Goal: Task Accomplishment & Management: Use online tool/utility

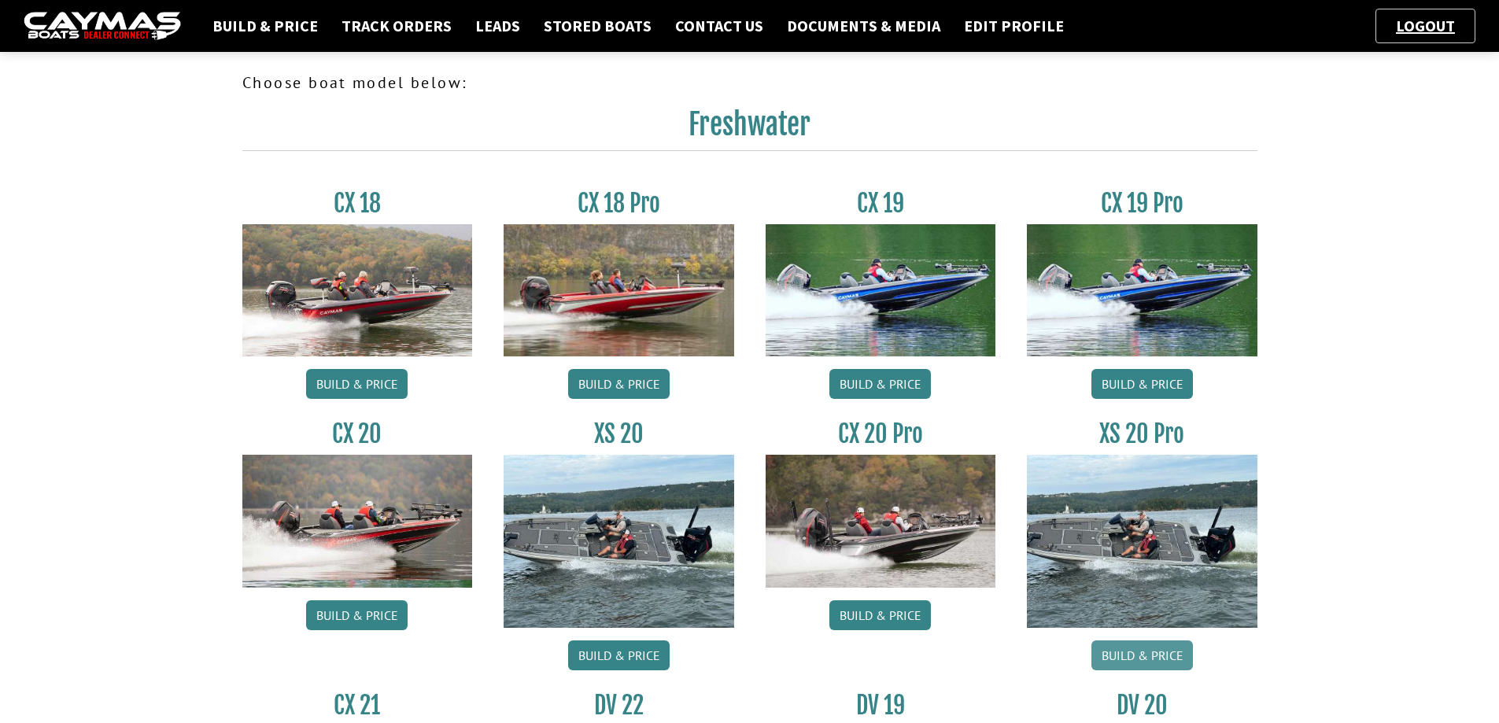
click at [1146, 651] on link "Build & Price" at bounding box center [1141, 655] width 101 height 30
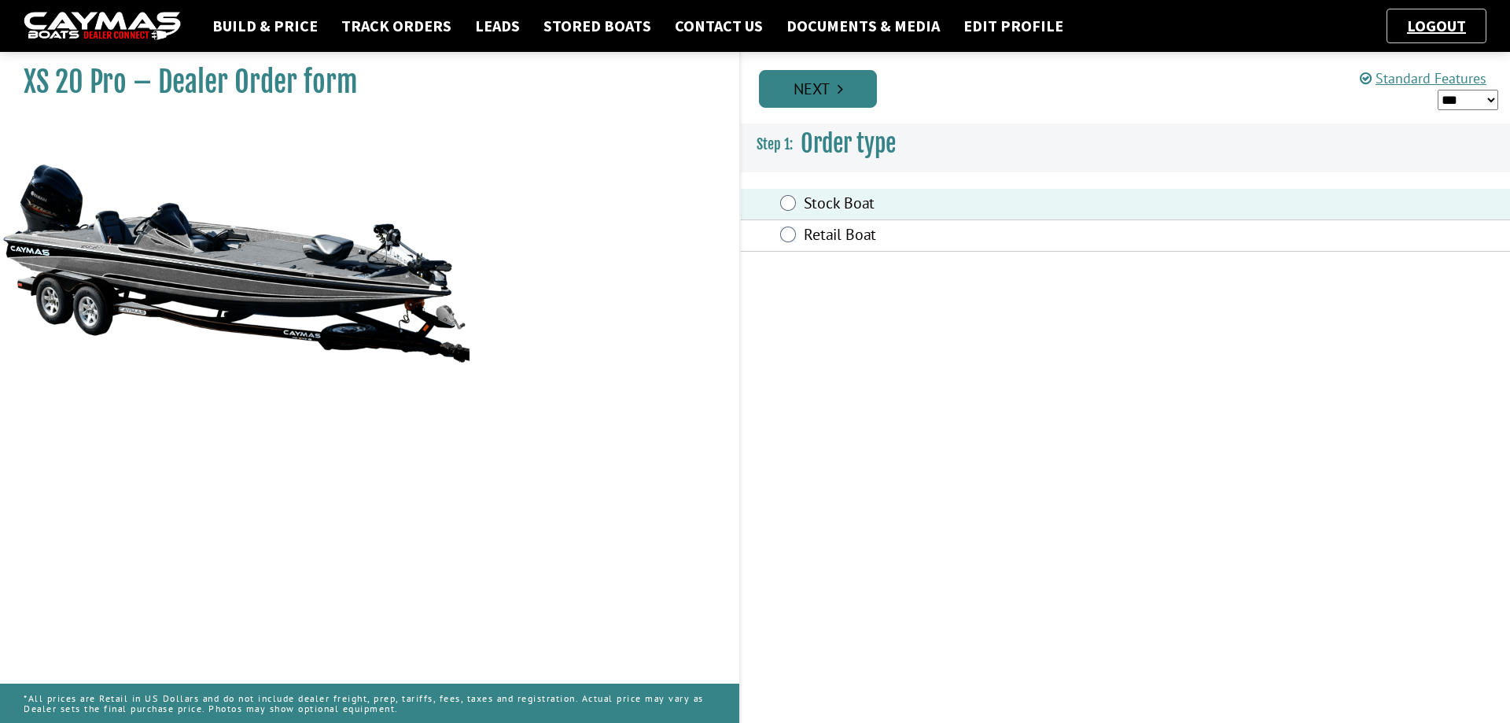
click at [805, 90] on link "Next" at bounding box center [818, 89] width 118 height 38
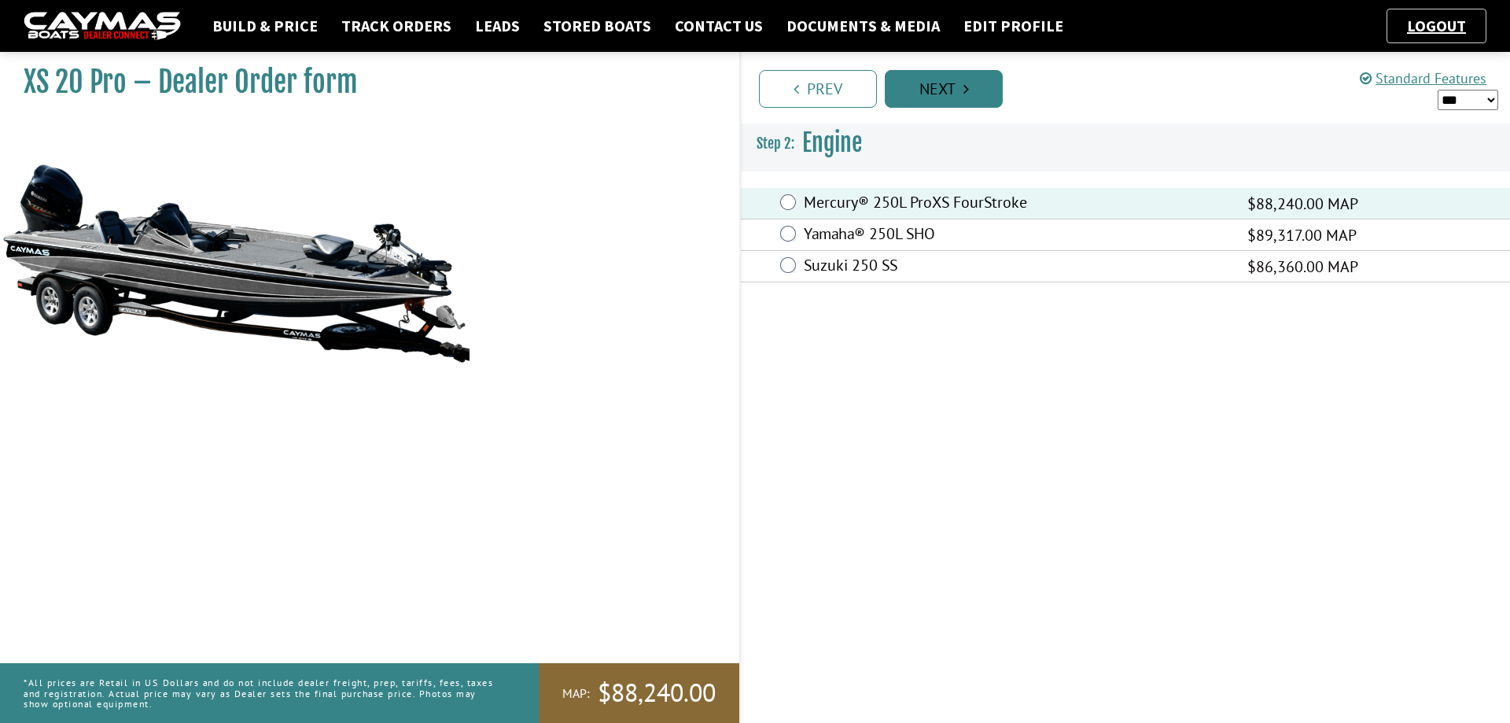
click at [948, 90] on link "Next" at bounding box center [944, 89] width 118 height 38
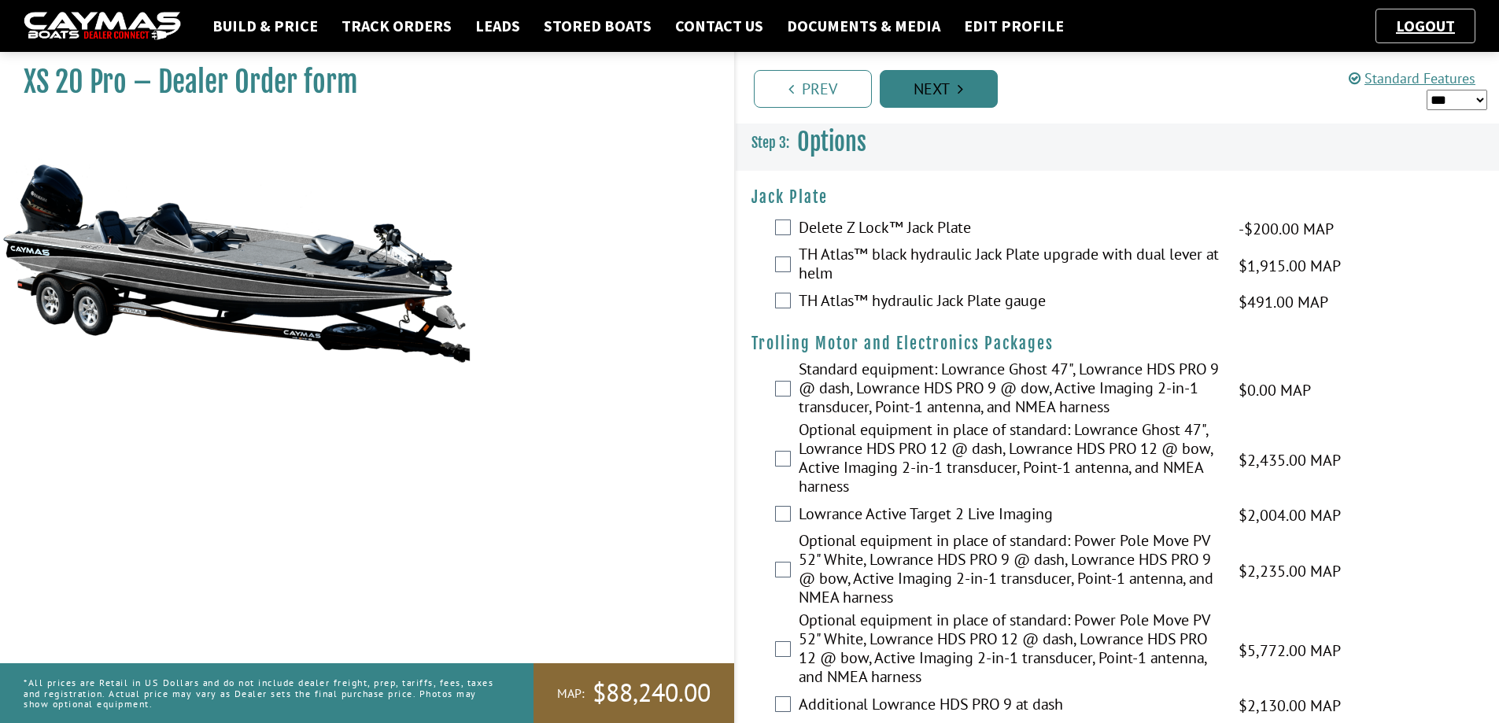
click at [948, 90] on link "Next" at bounding box center [939, 89] width 118 height 38
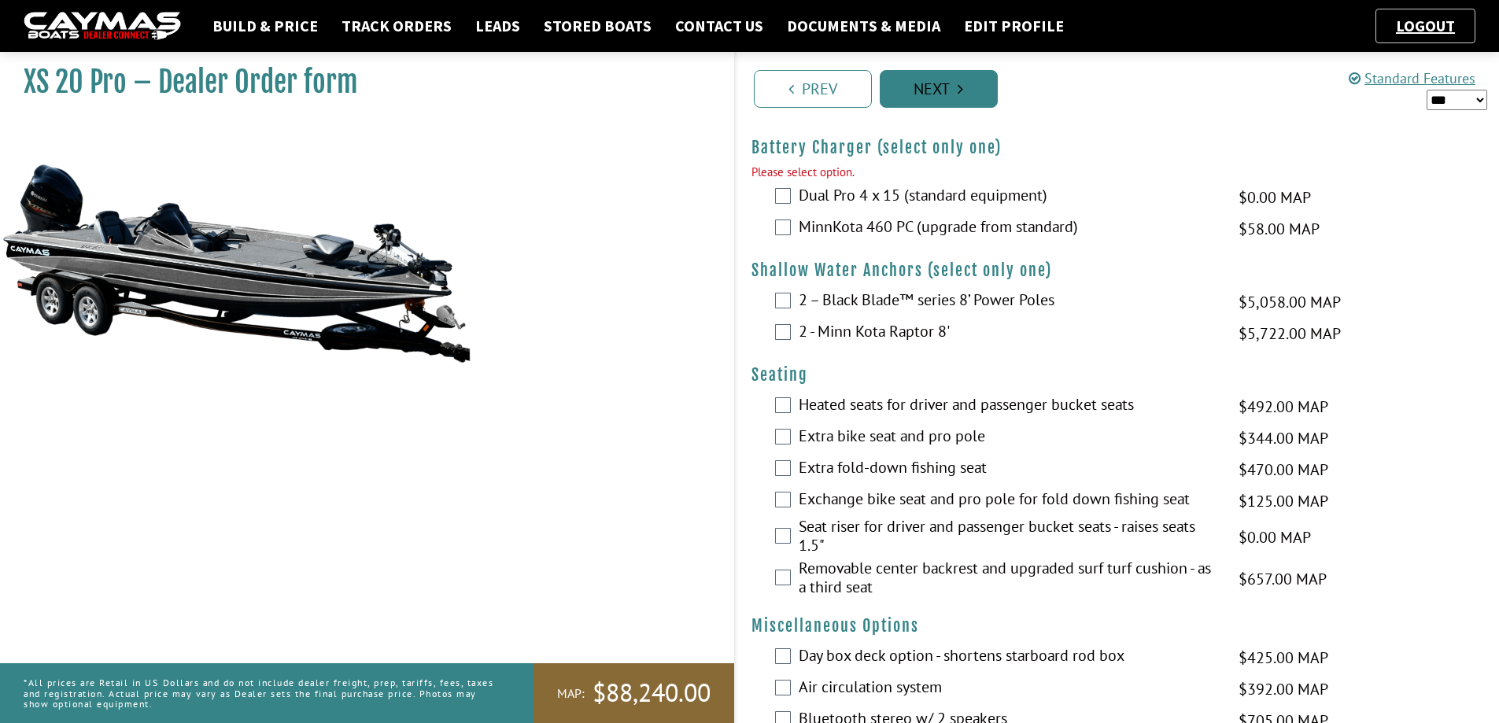
scroll to position [1725, 0]
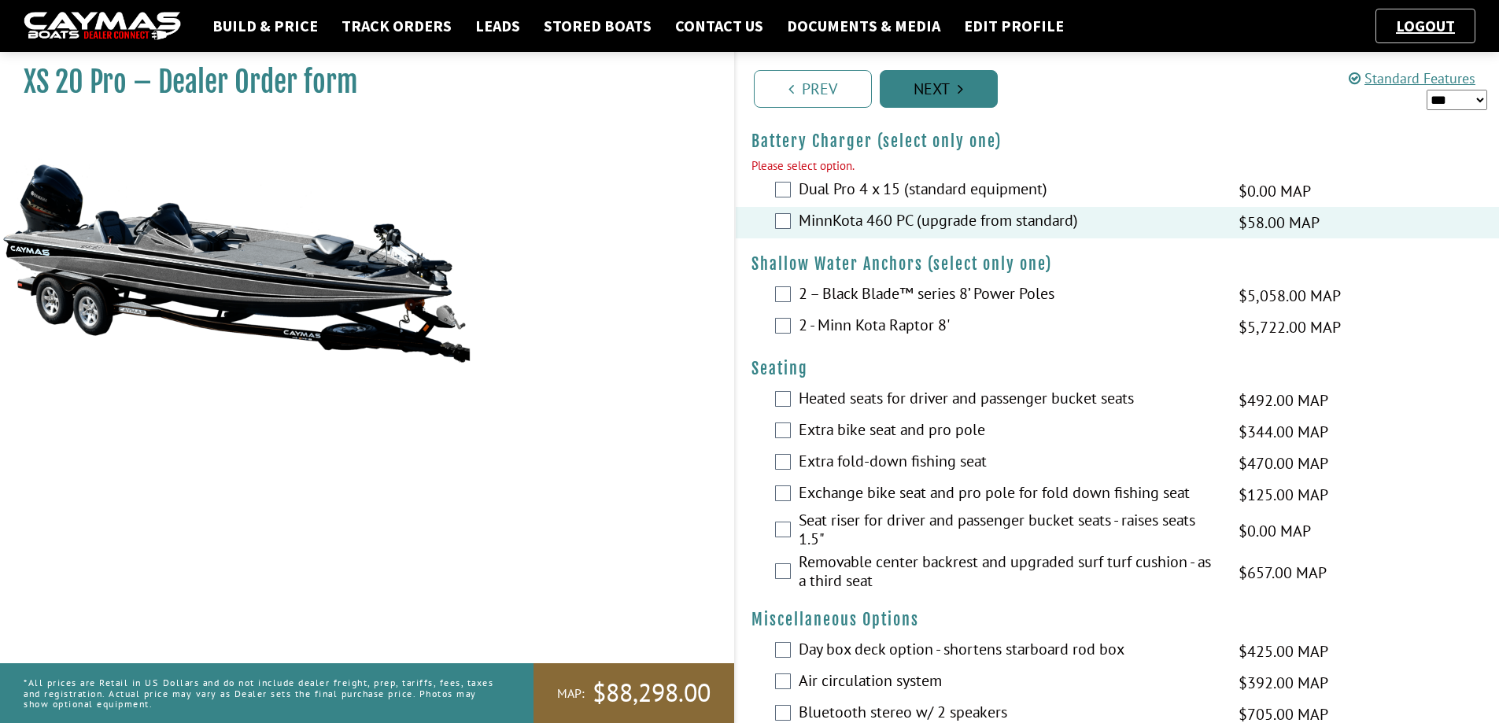
click at [942, 94] on link "Next" at bounding box center [939, 89] width 118 height 38
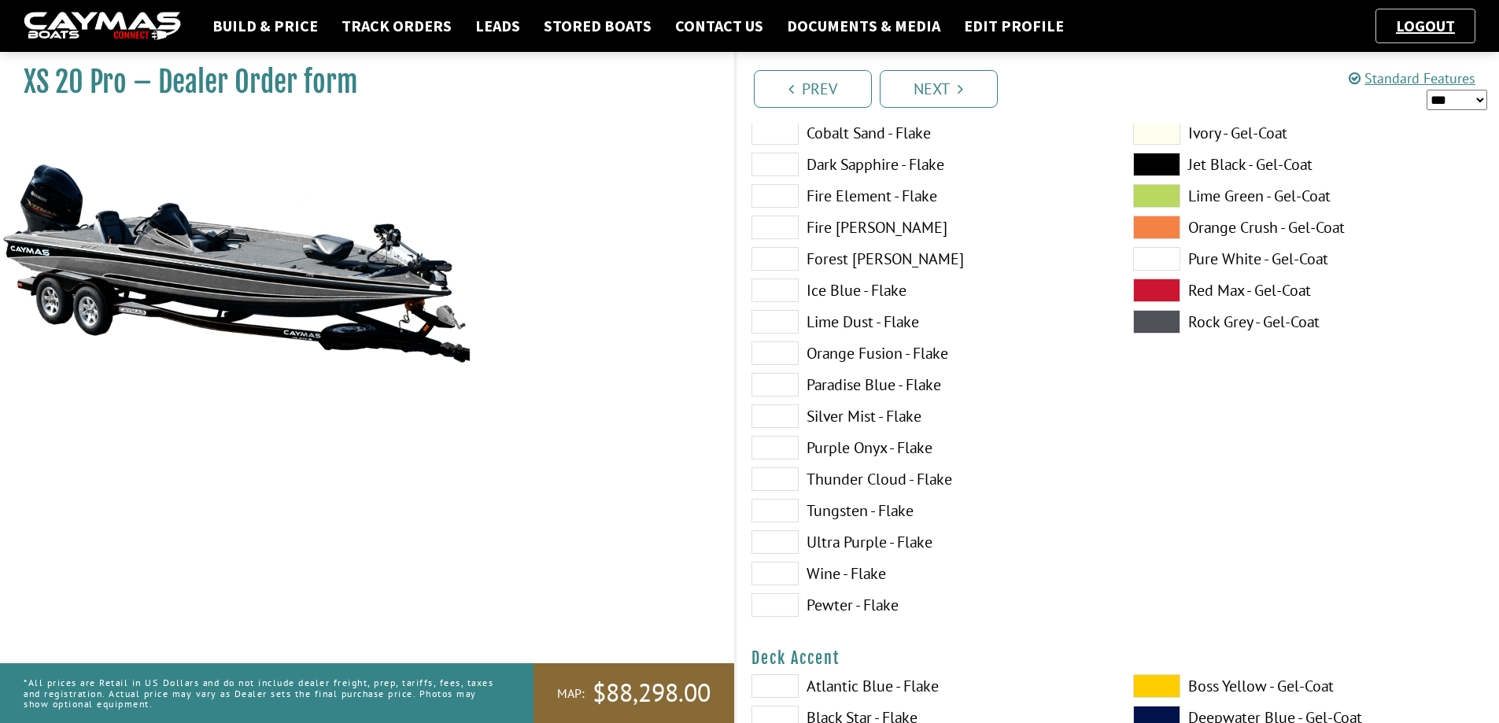
scroll to position [79, 0]
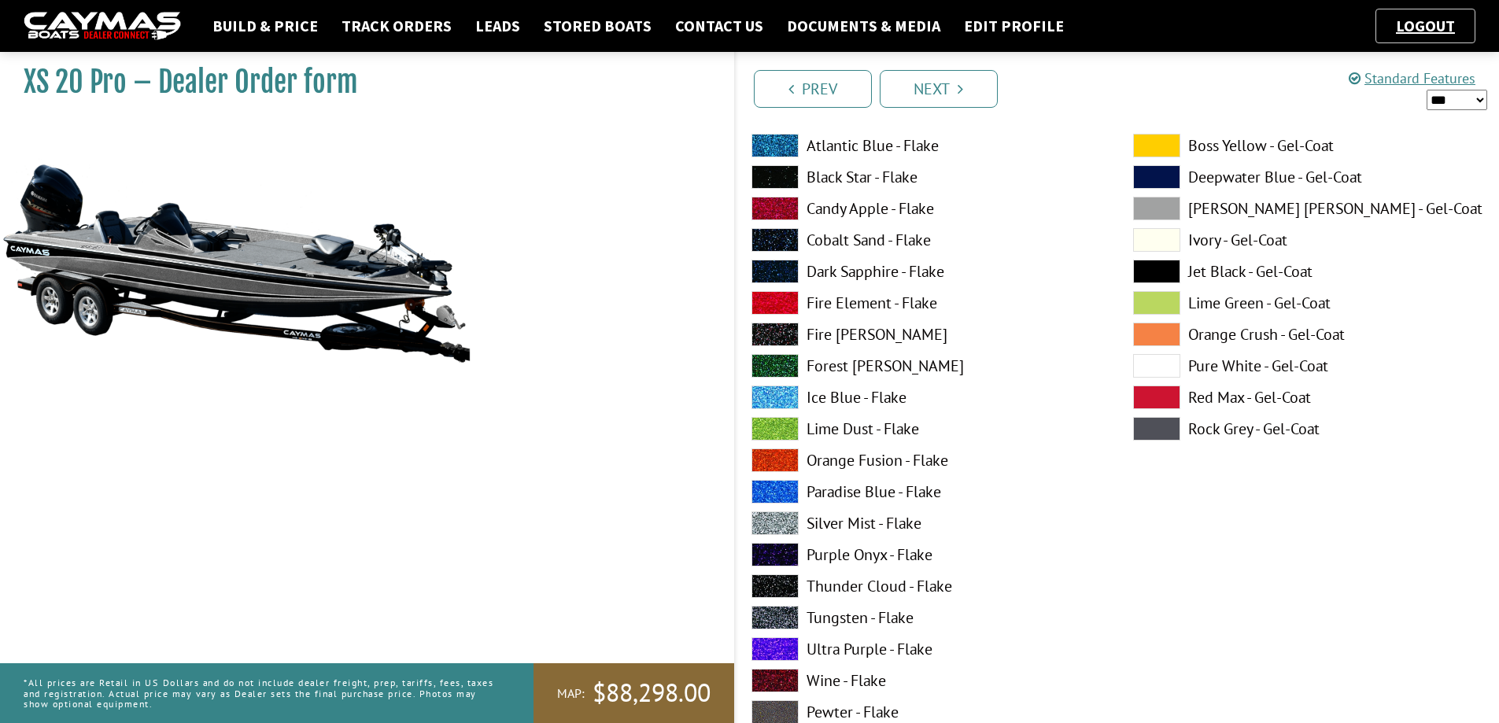
click at [784, 179] on span at bounding box center [774, 177] width 47 height 24
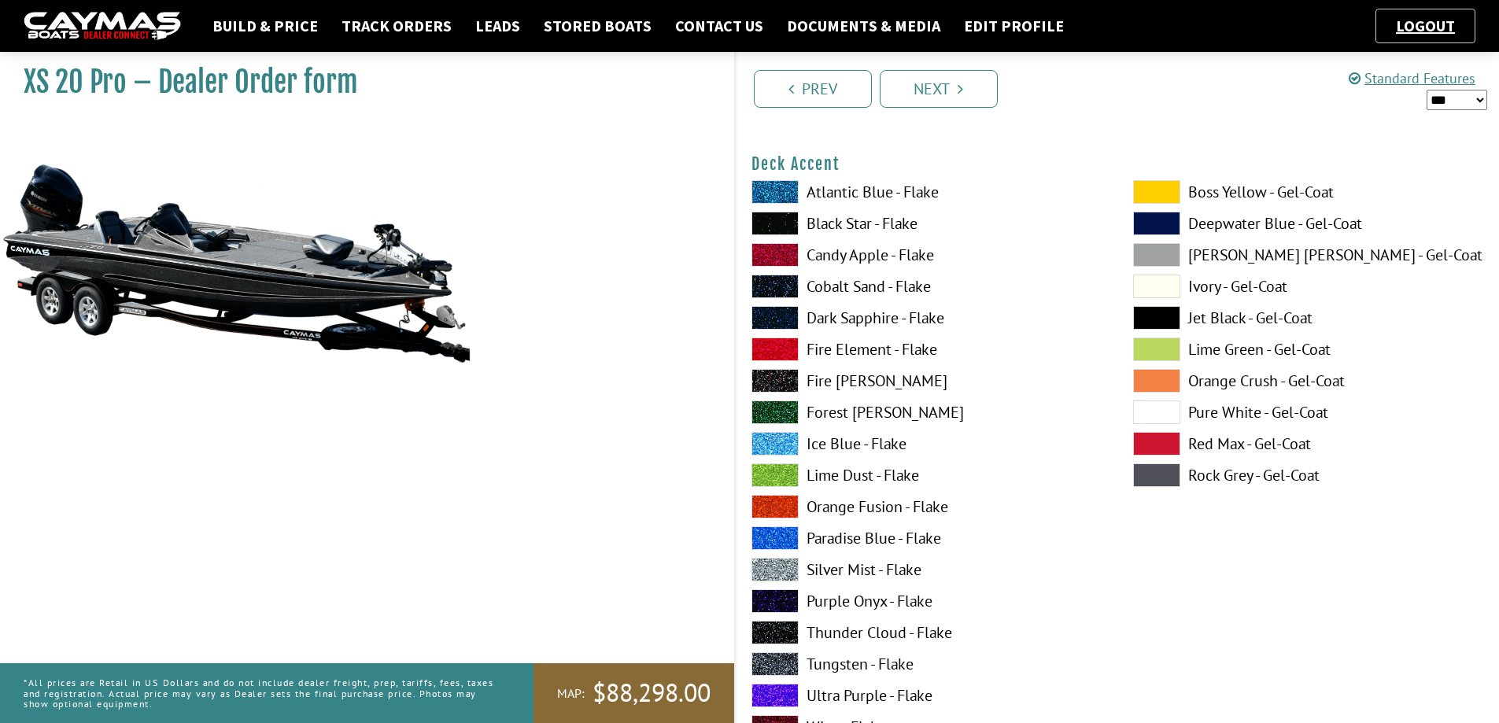
scroll to position [708, 0]
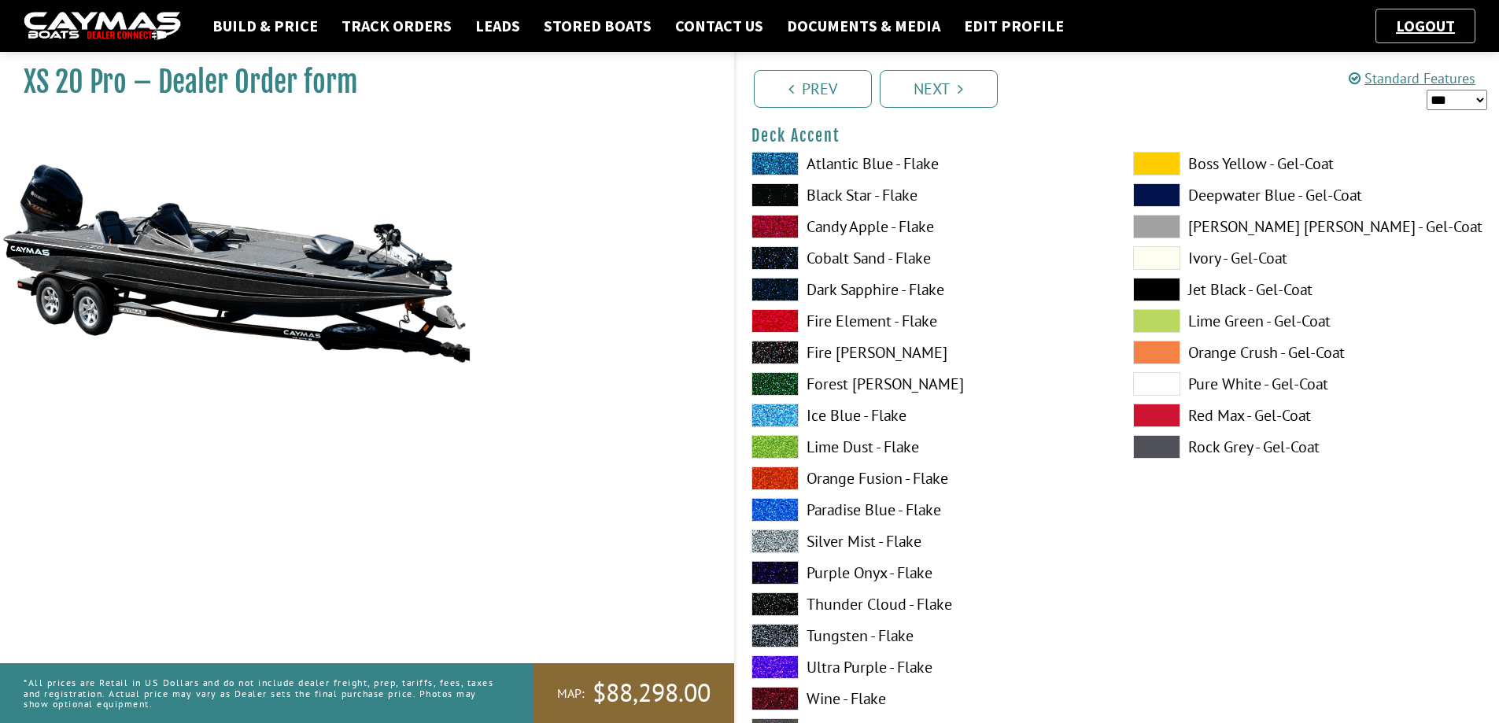
click at [1162, 445] on span at bounding box center [1156, 447] width 47 height 24
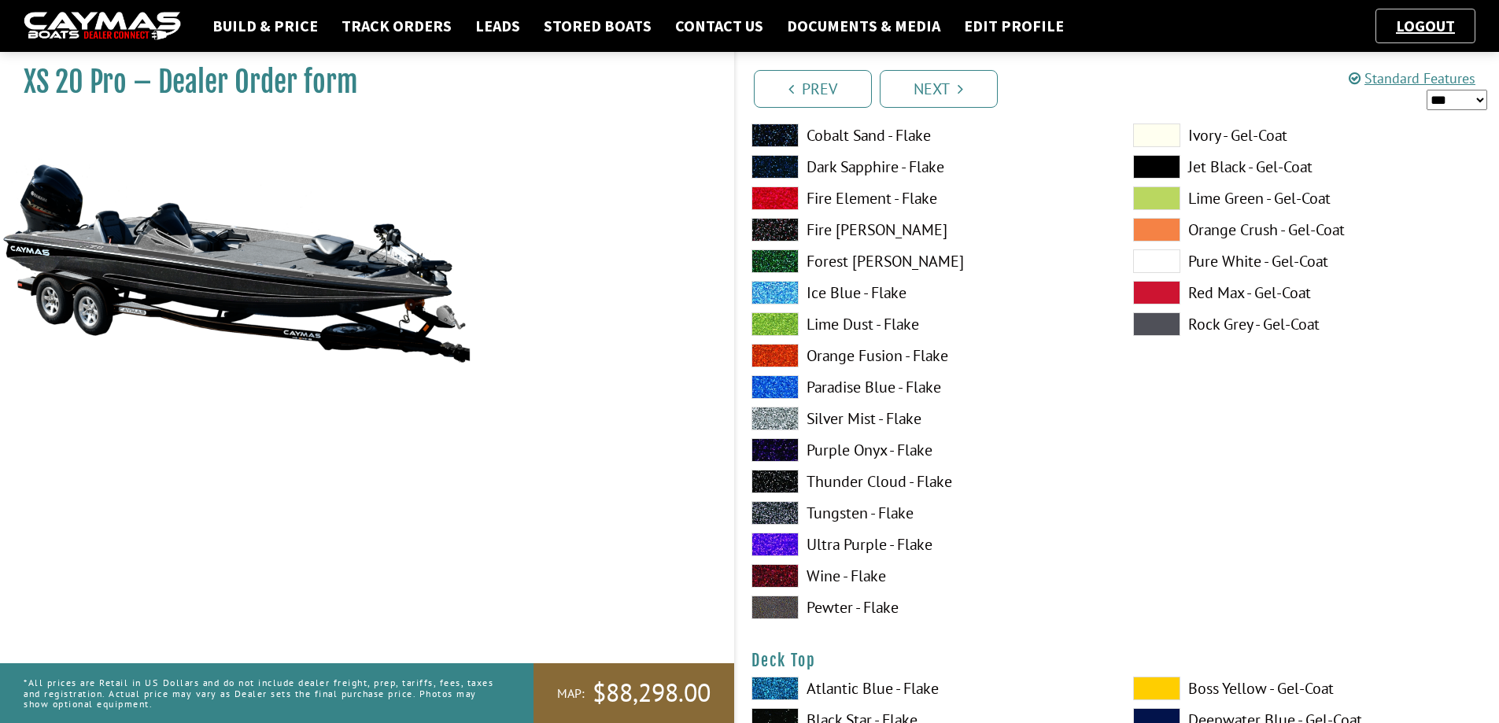
scroll to position [1495, 0]
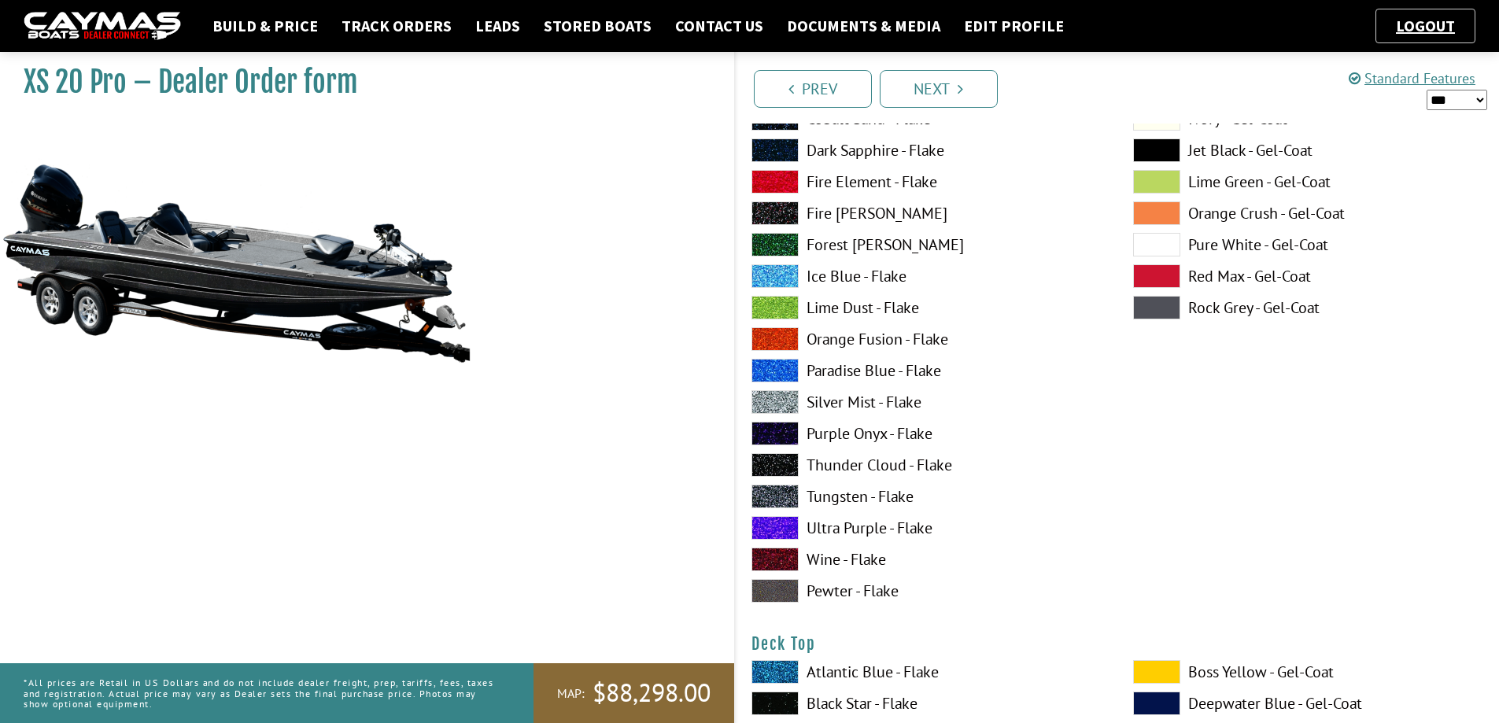
click at [769, 401] on span at bounding box center [774, 402] width 47 height 24
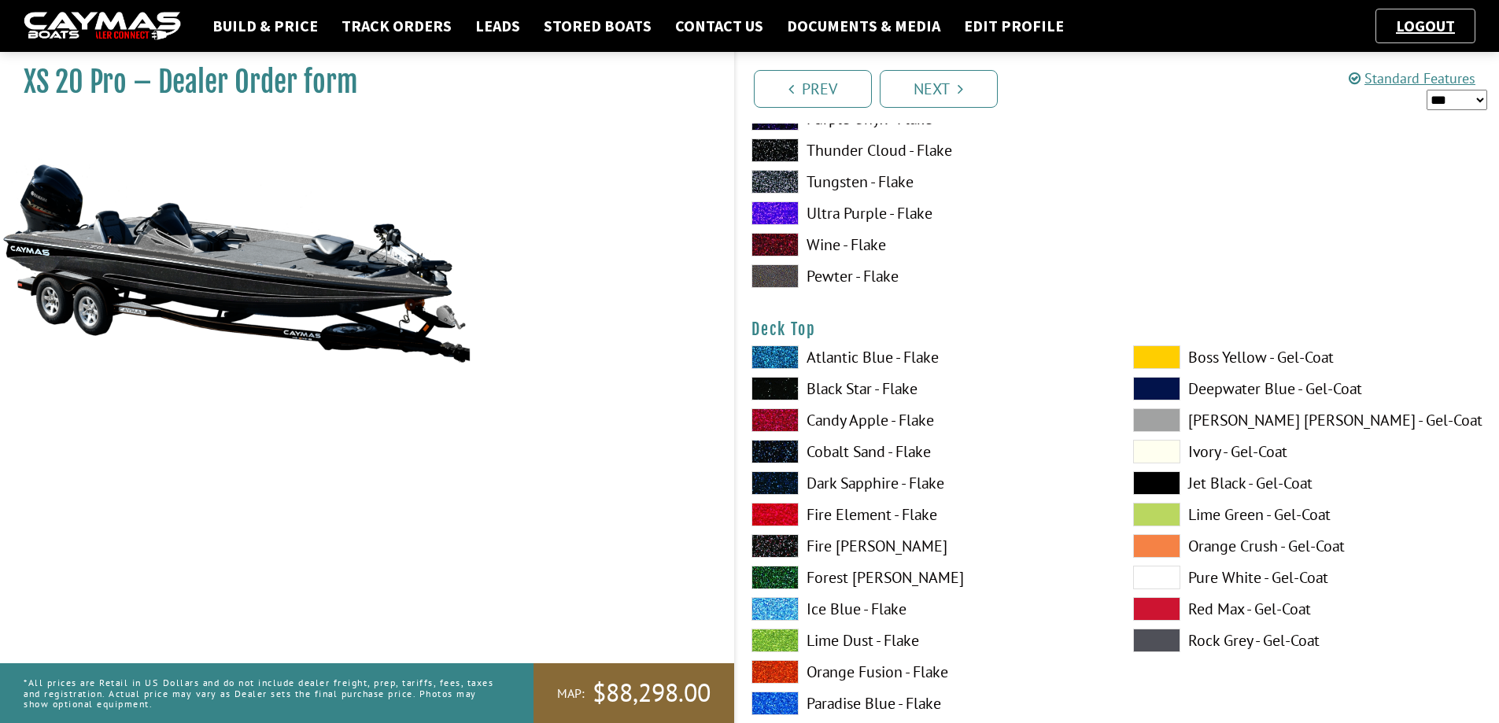
scroll to position [1888, 0]
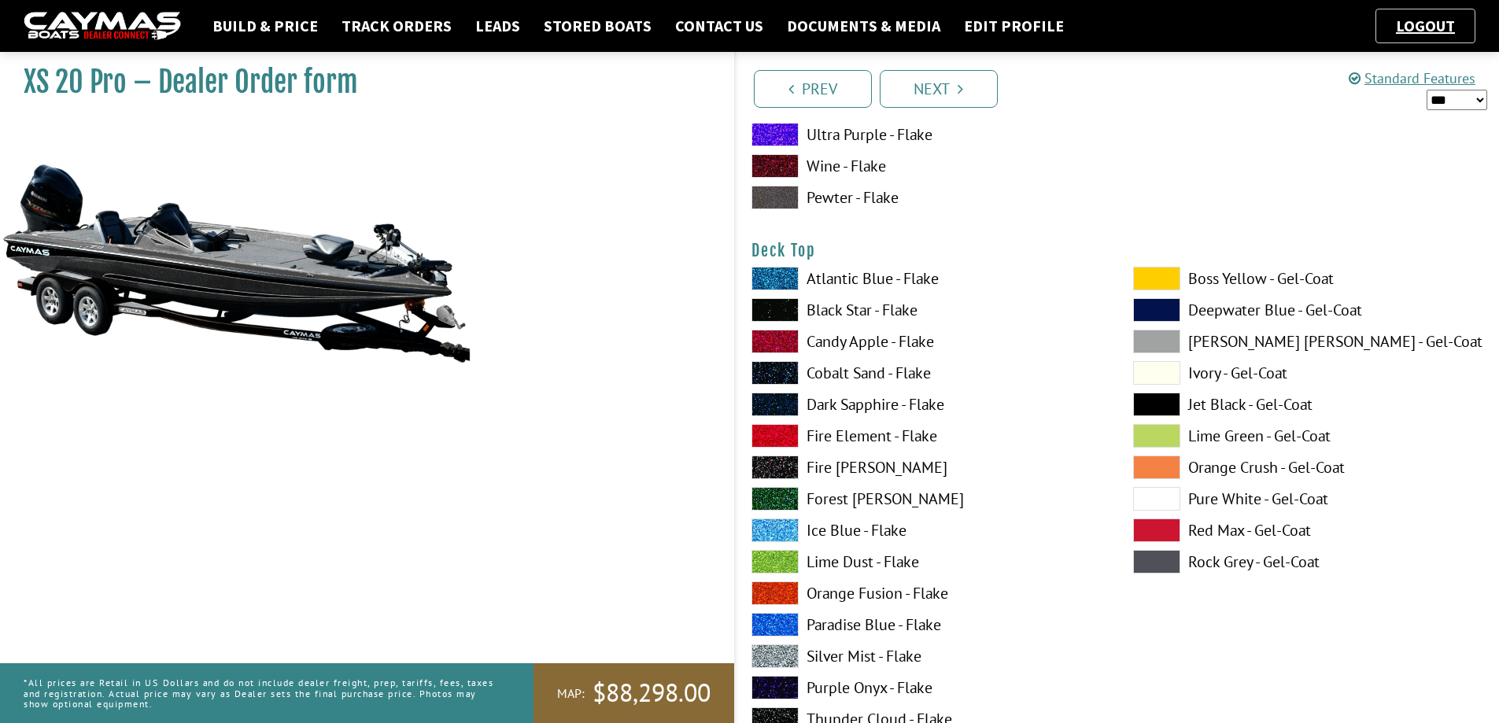
click at [785, 304] on span at bounding box center [774, 310] width 47 height 24
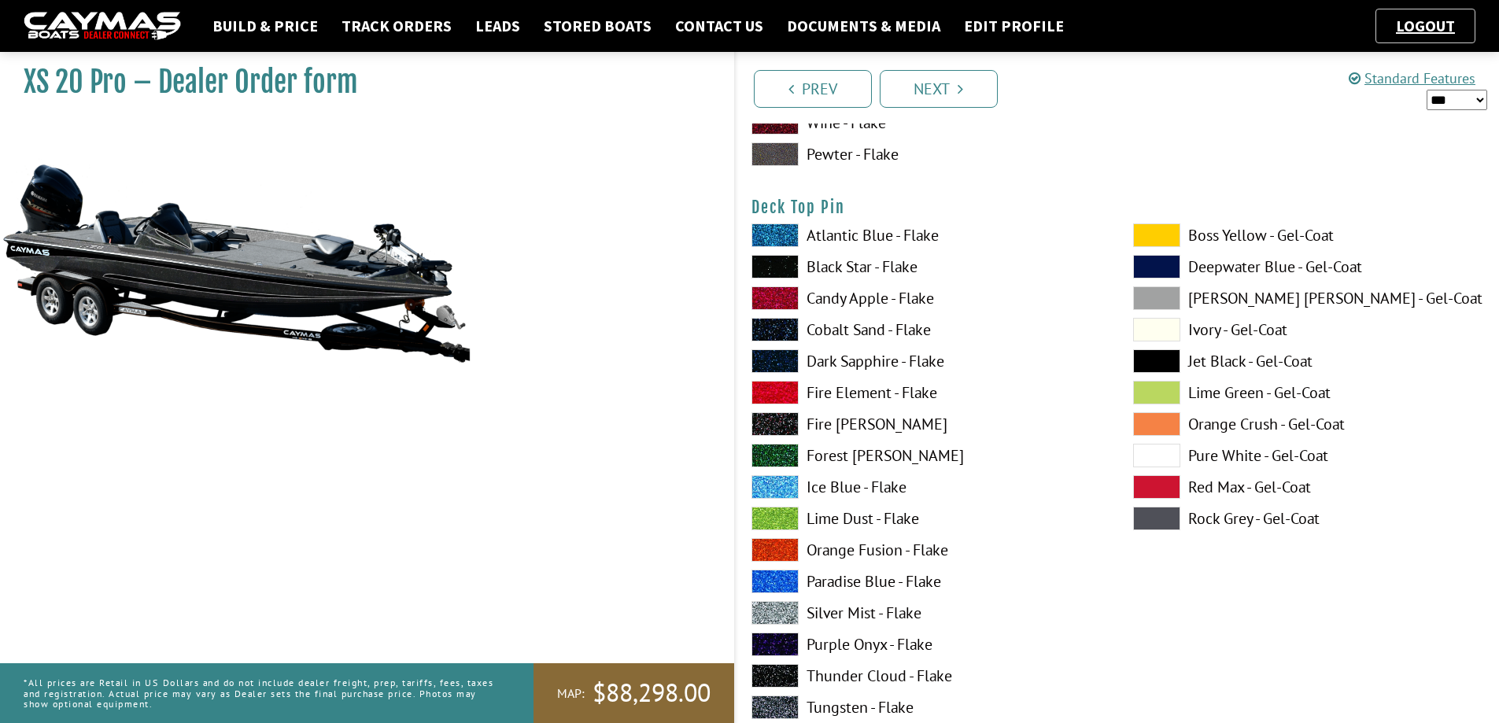
scroll to position [2596, 0]
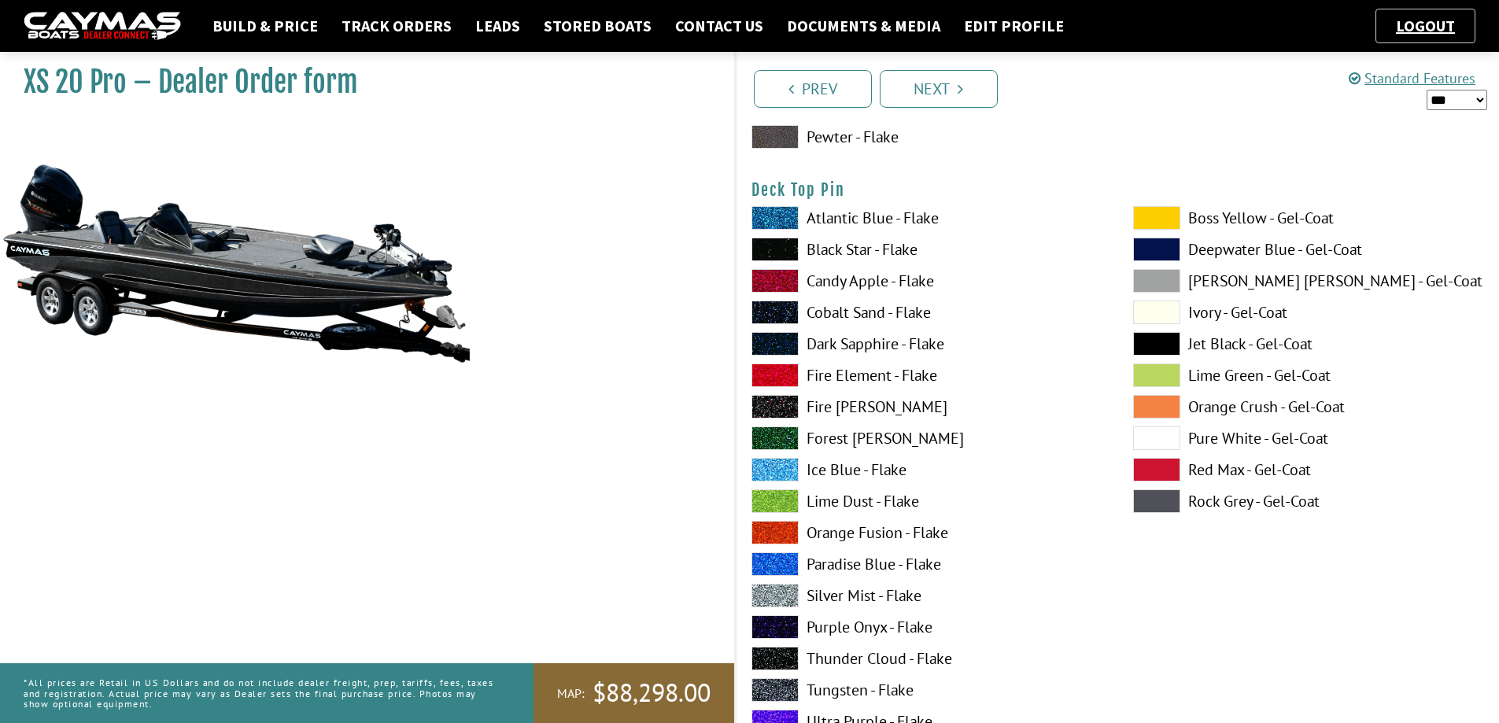
click at [790, 591] on span at bounding box center [774, 596] width 47 height 24
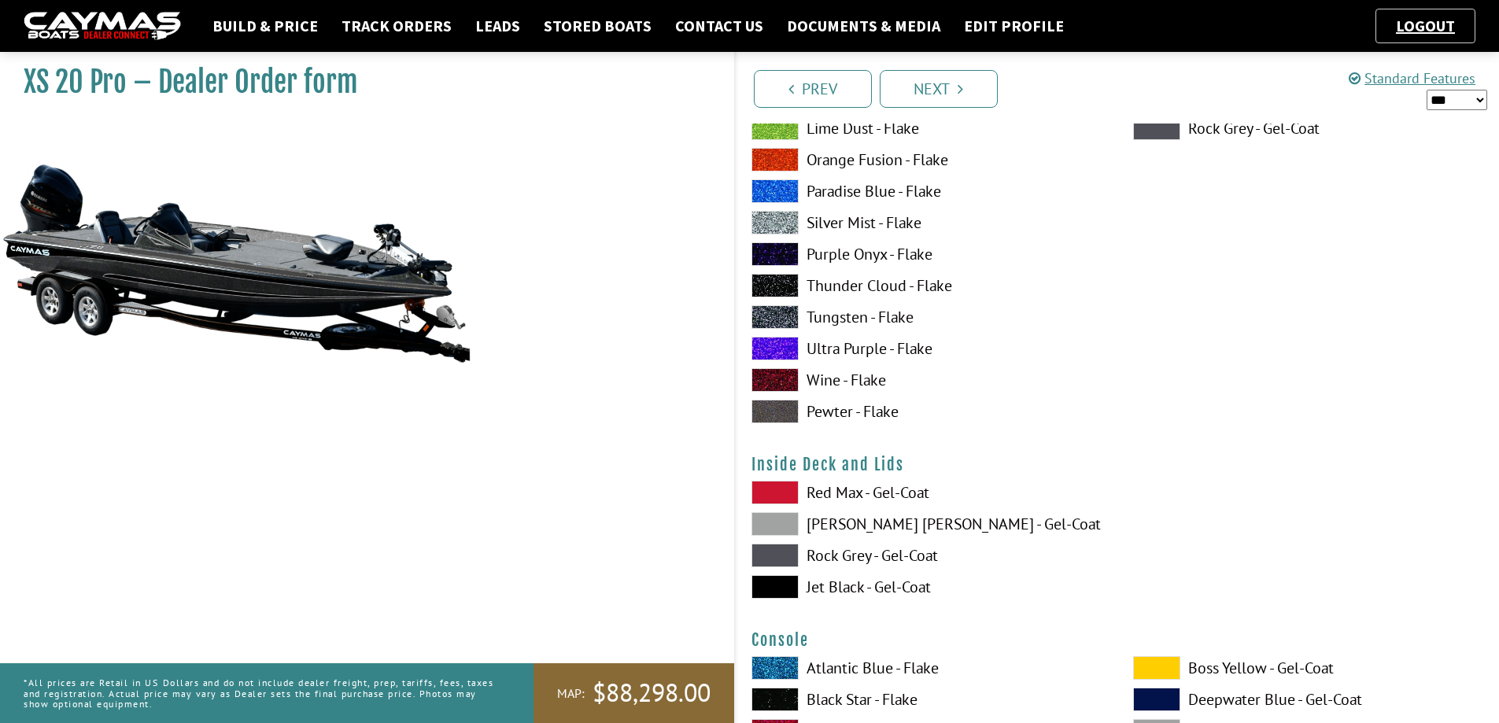
scroll to position [2989, 0]
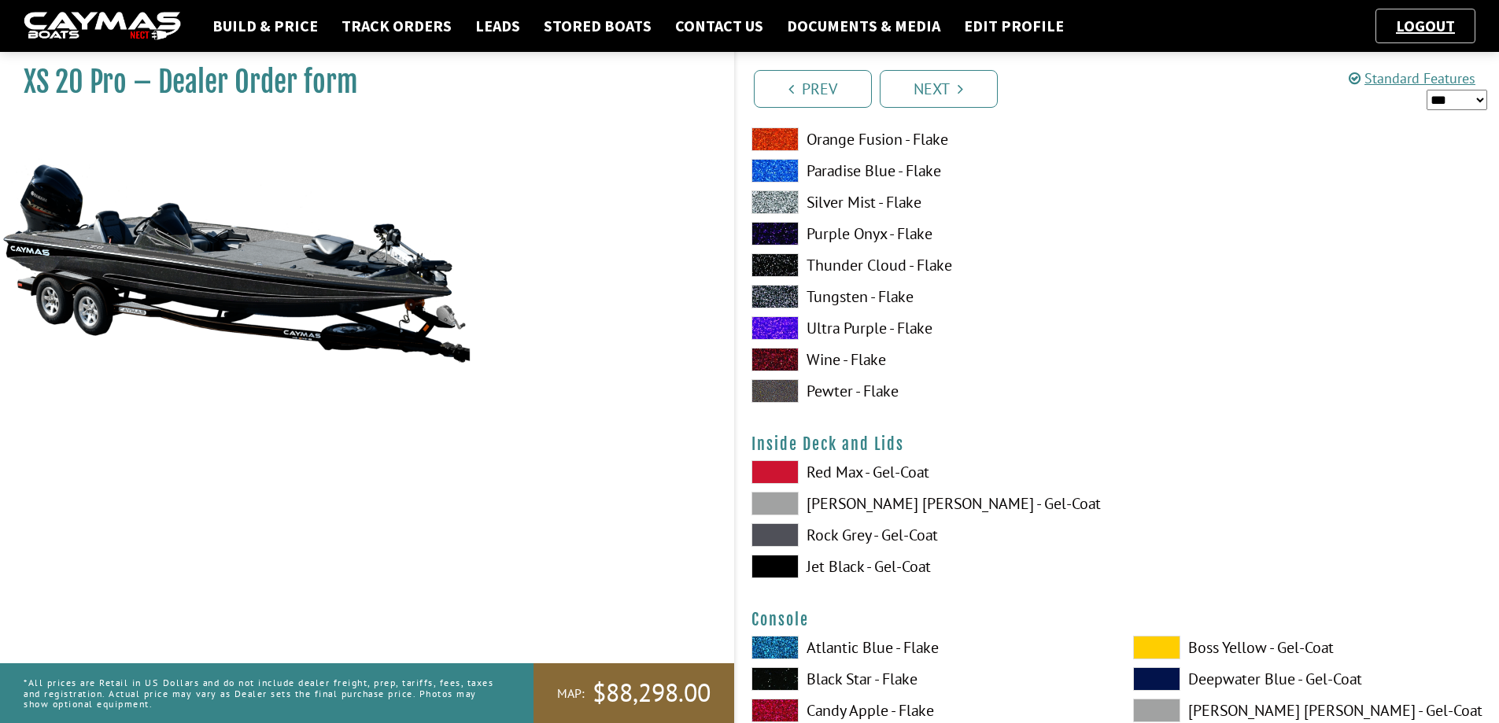
click at [769, 535] on span at bounding box center [774, 535] width 47 height 24
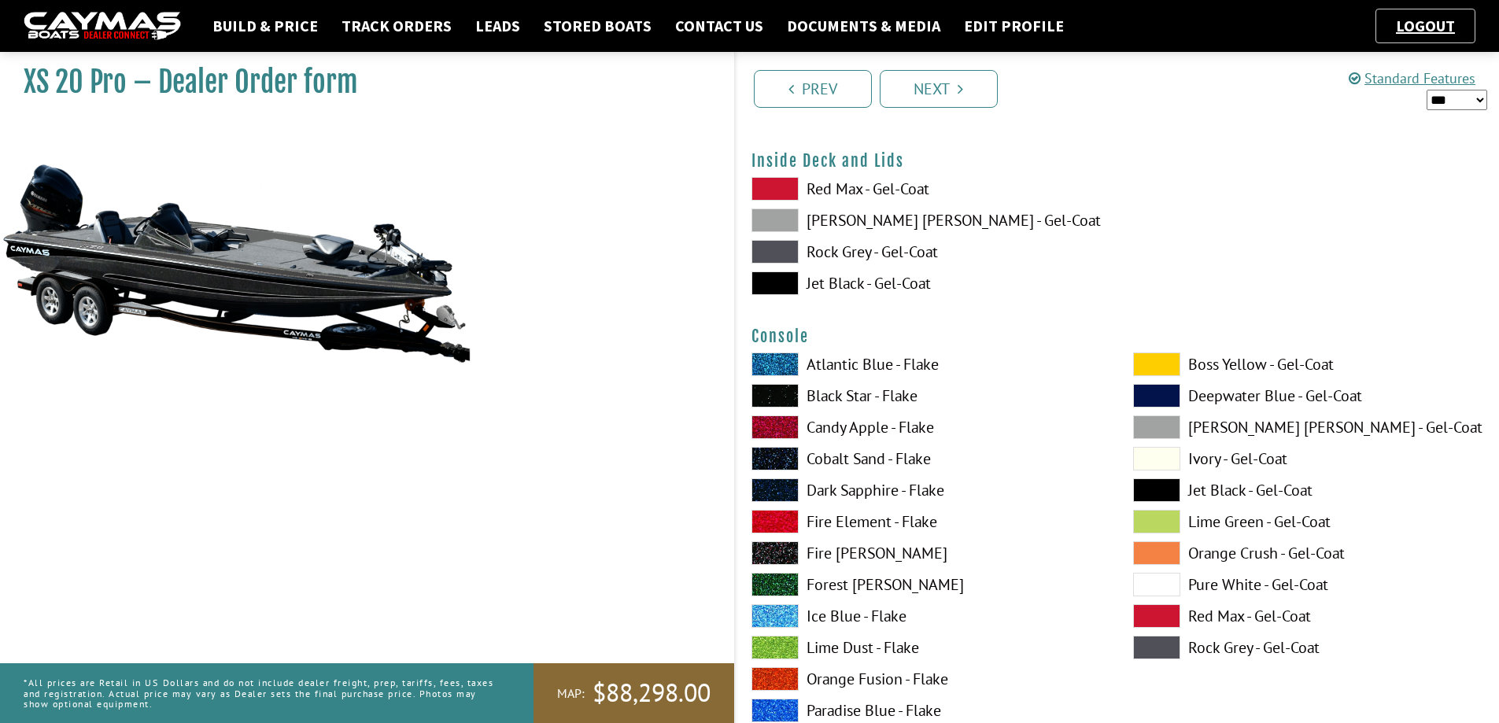
scroll to position [3304, 0]
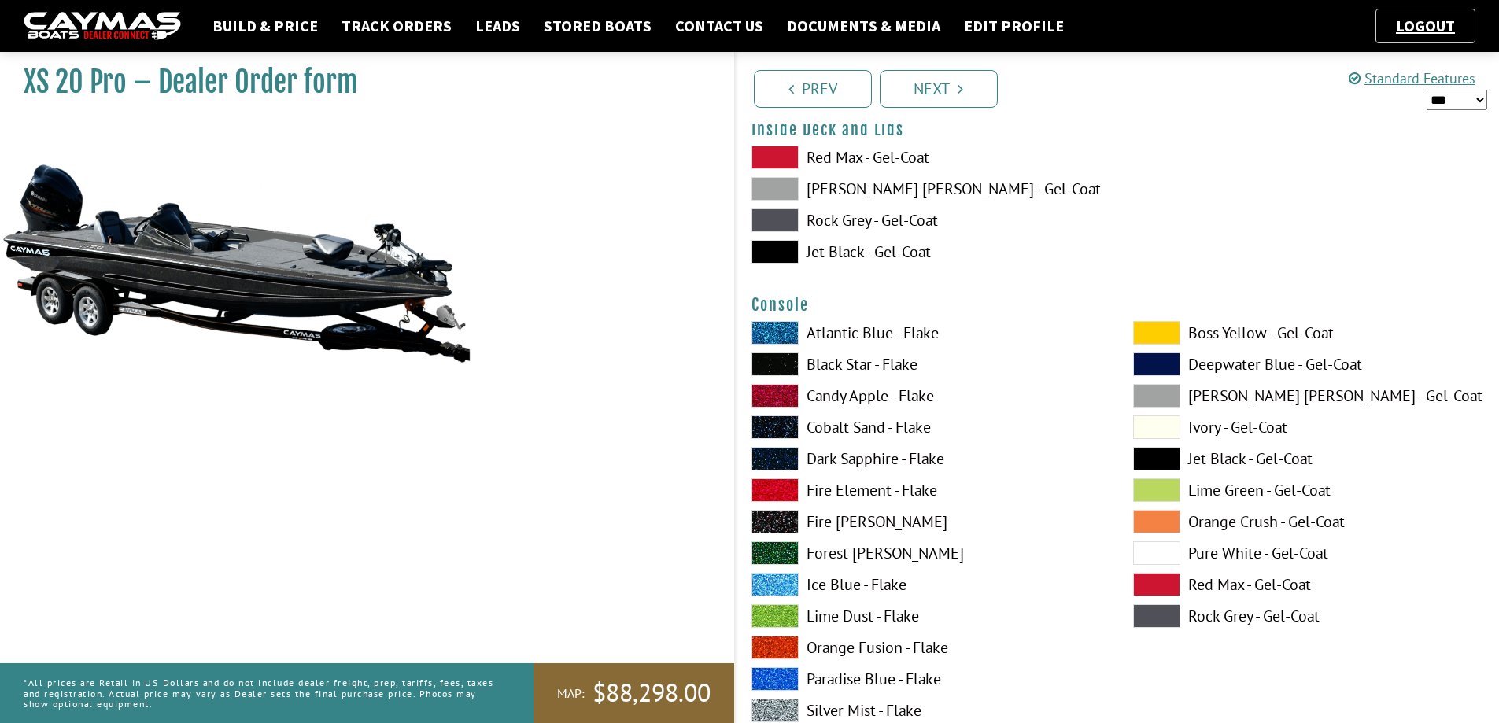
click at [776, 363] on span at bounding box center [774, 364] width 47 height 24
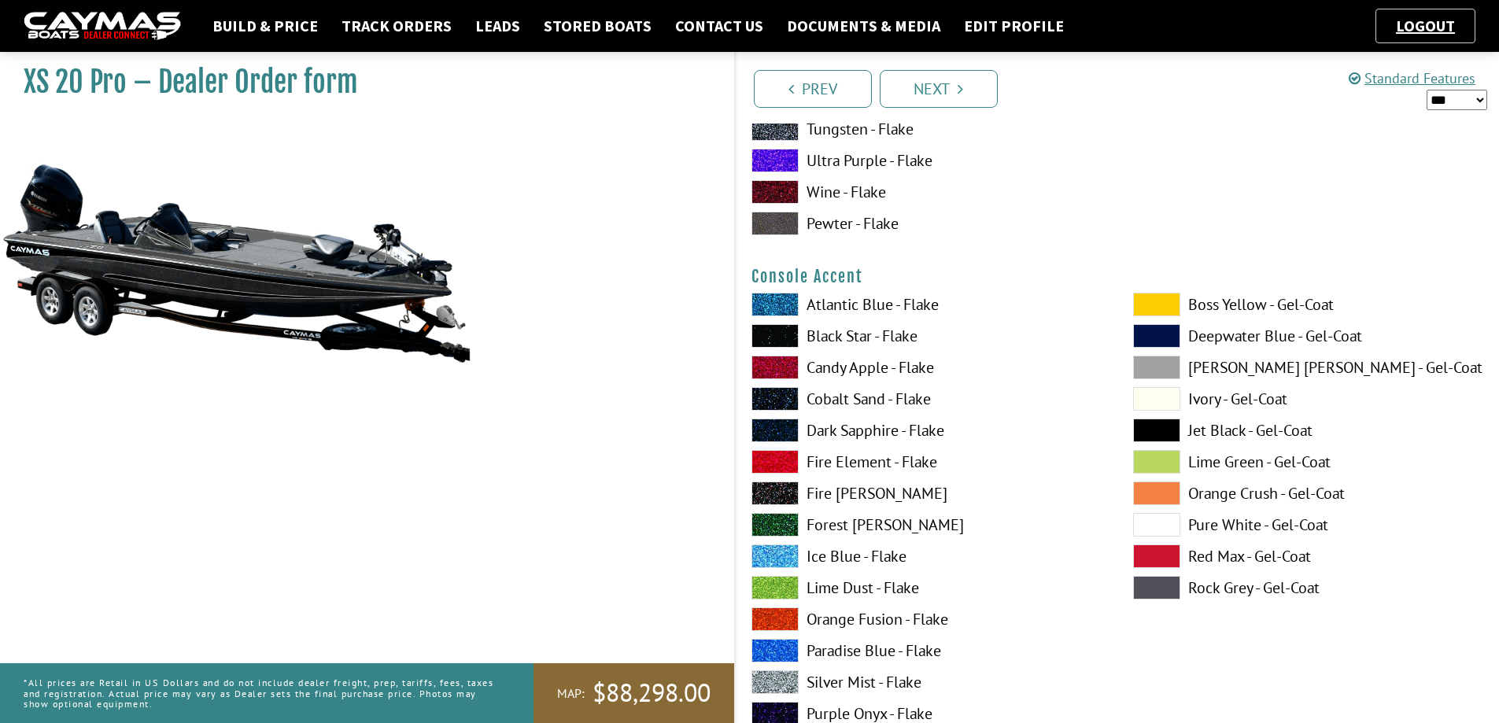
scroll to position [4012, 0]
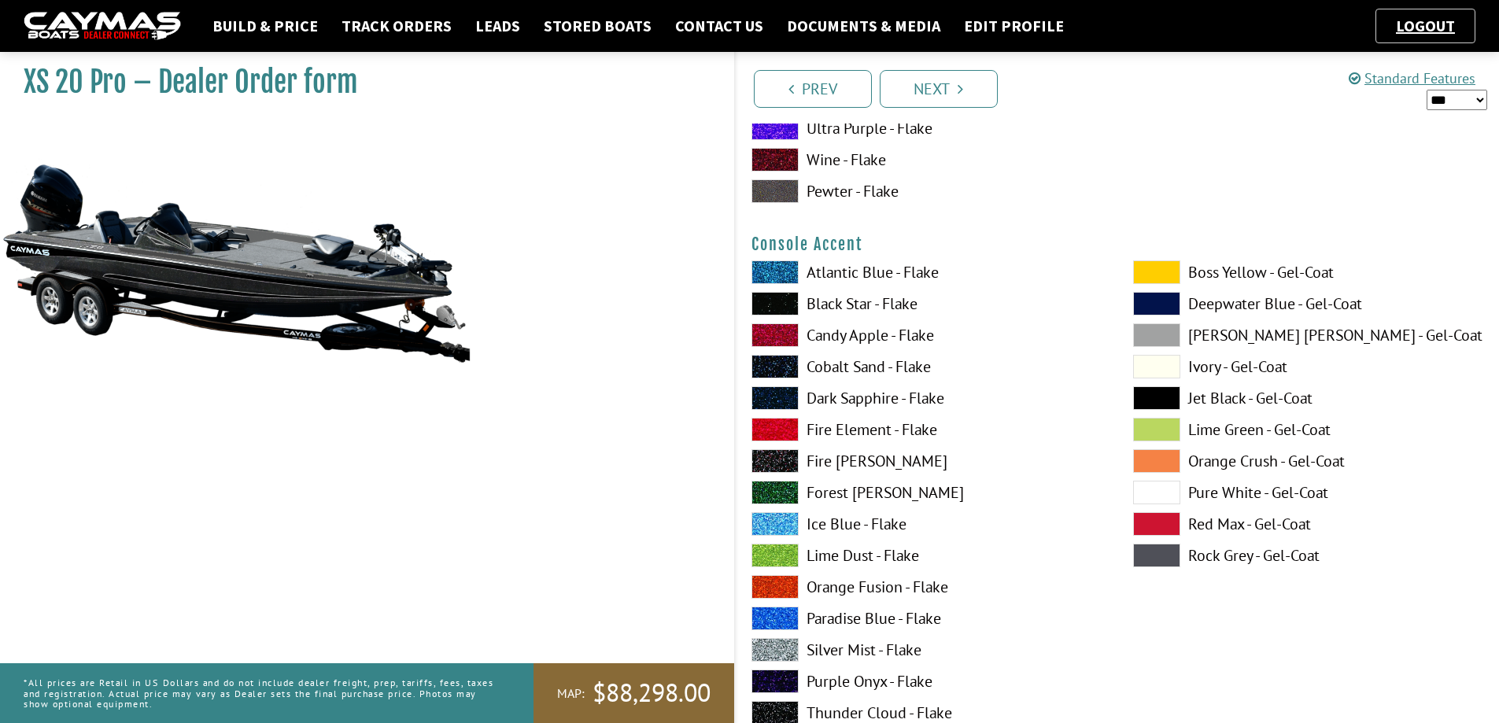
click at [1158, 554] on span at bounding box center [1156, 556] width 47 height 24
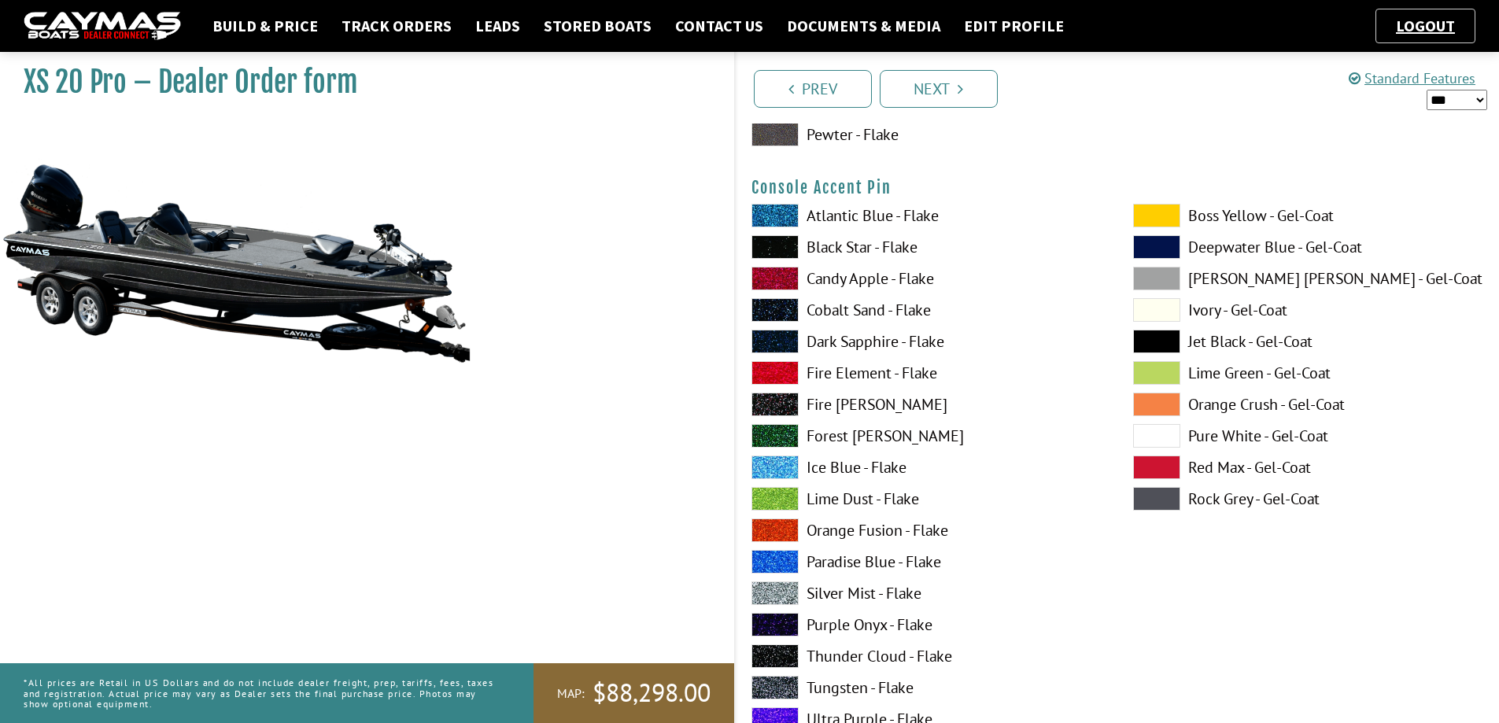
scroll to position [4720, 0]
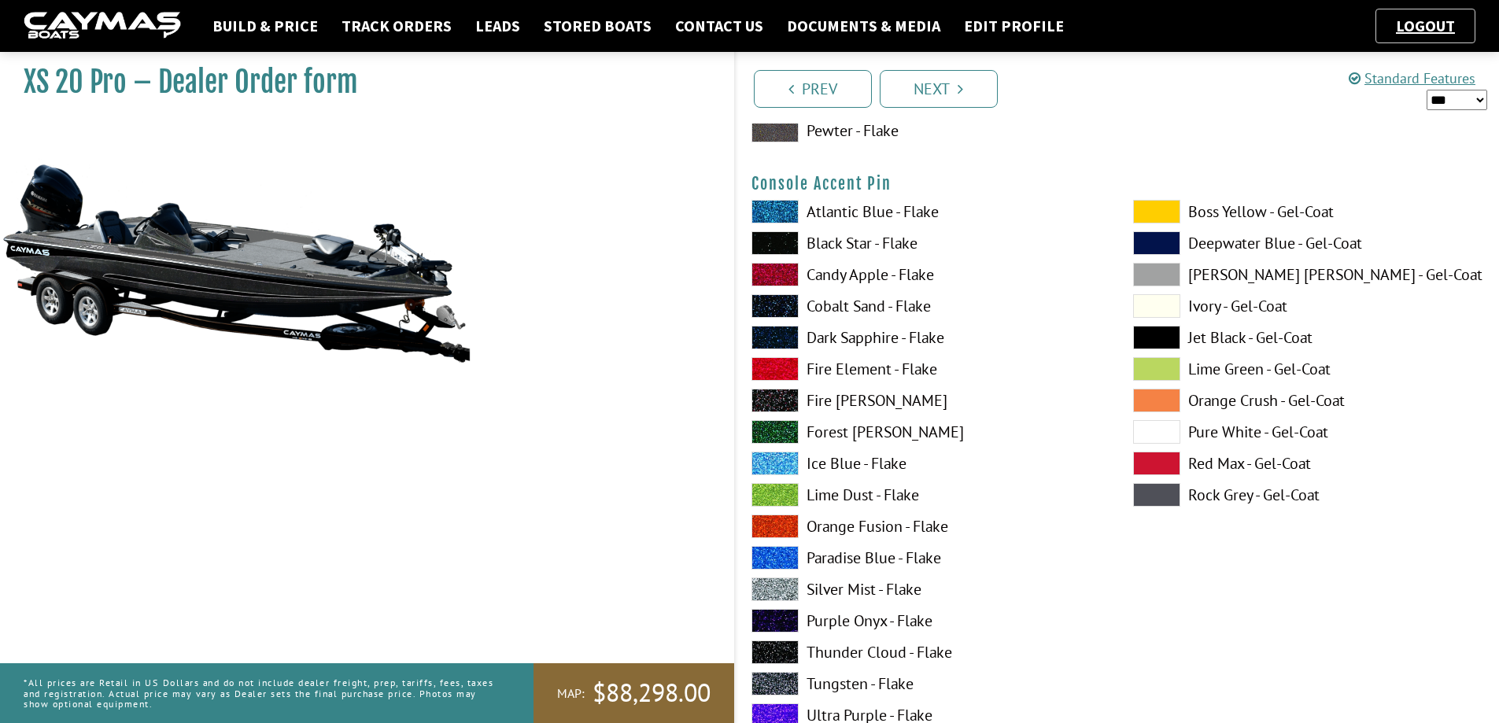
click at [779, 586] on span at bounding box center [774, 589] width 47 height 24
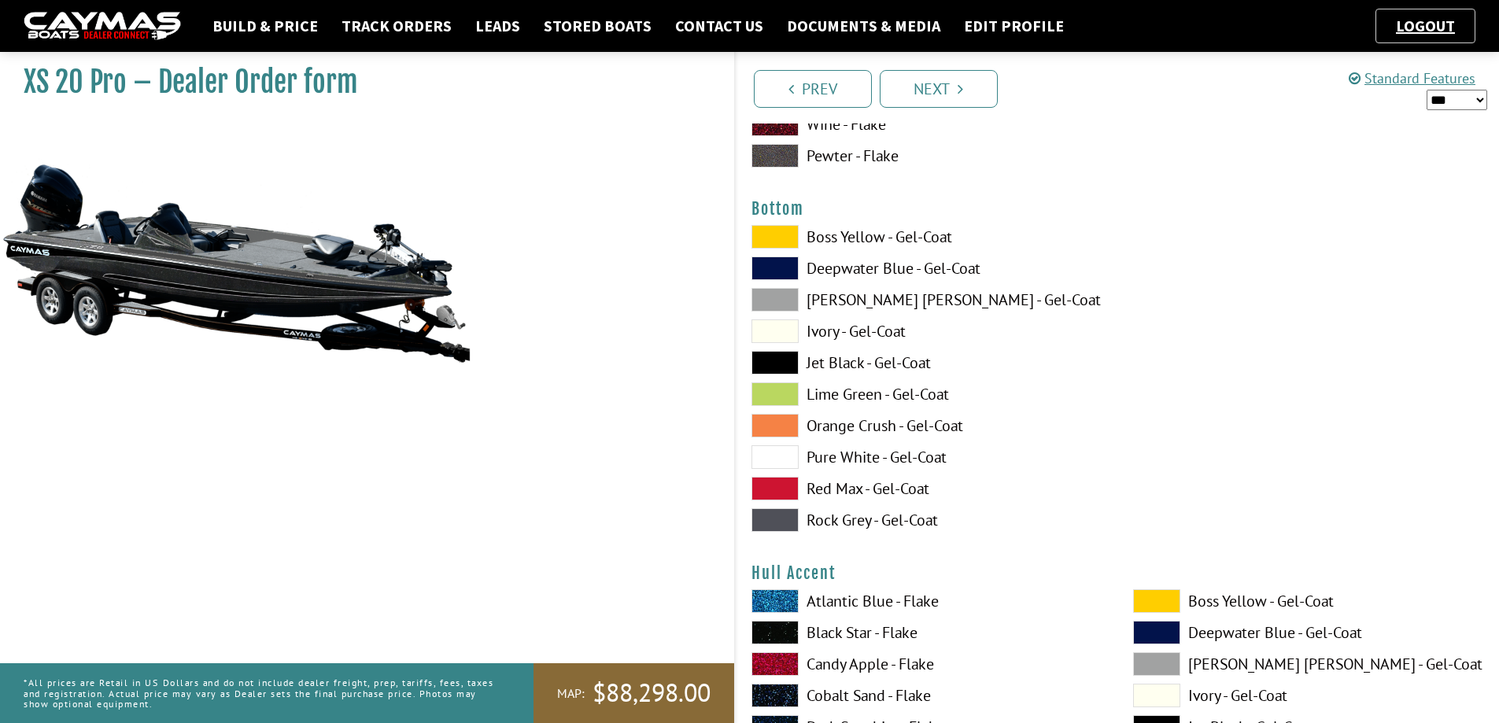
scroll to position [5349, 0]
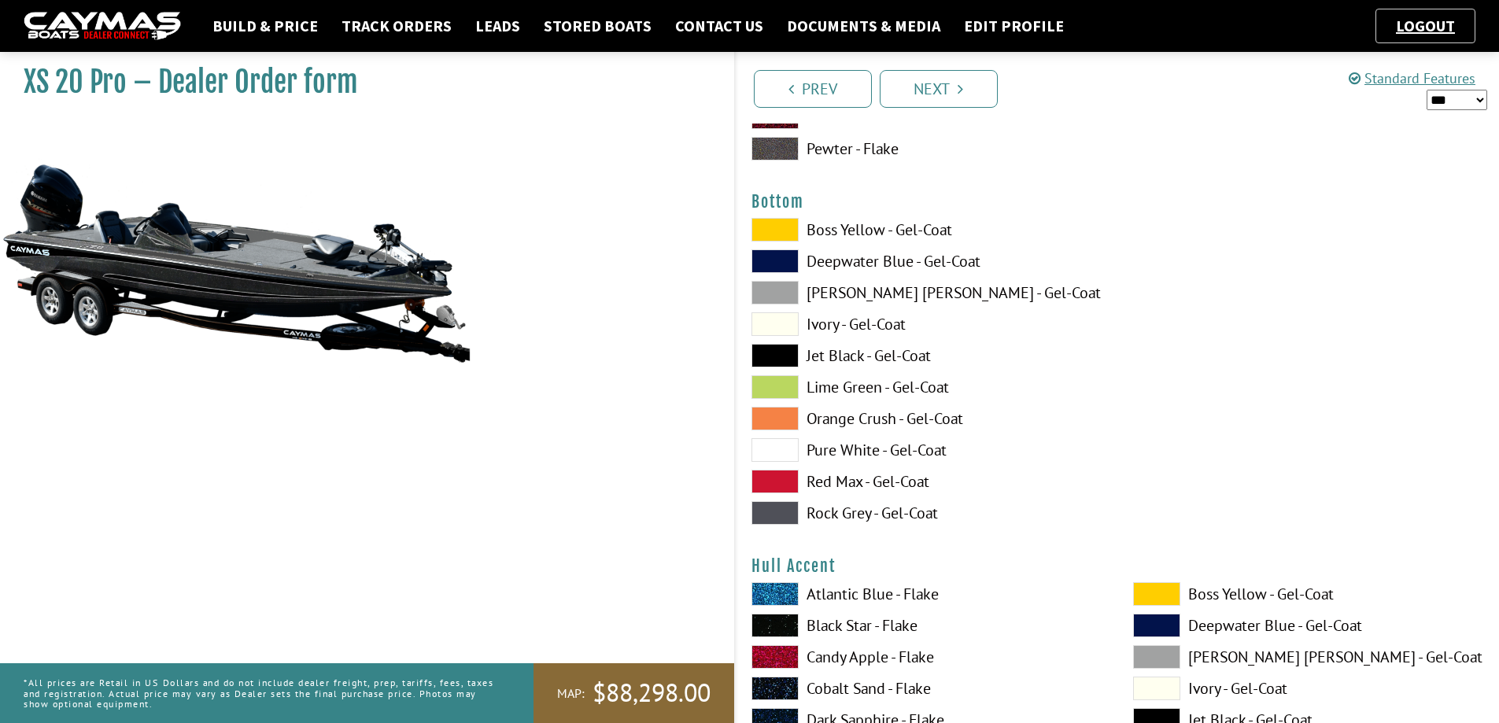
click at [776, 359] on span at bounding box center [774, 356] width 47 height 24
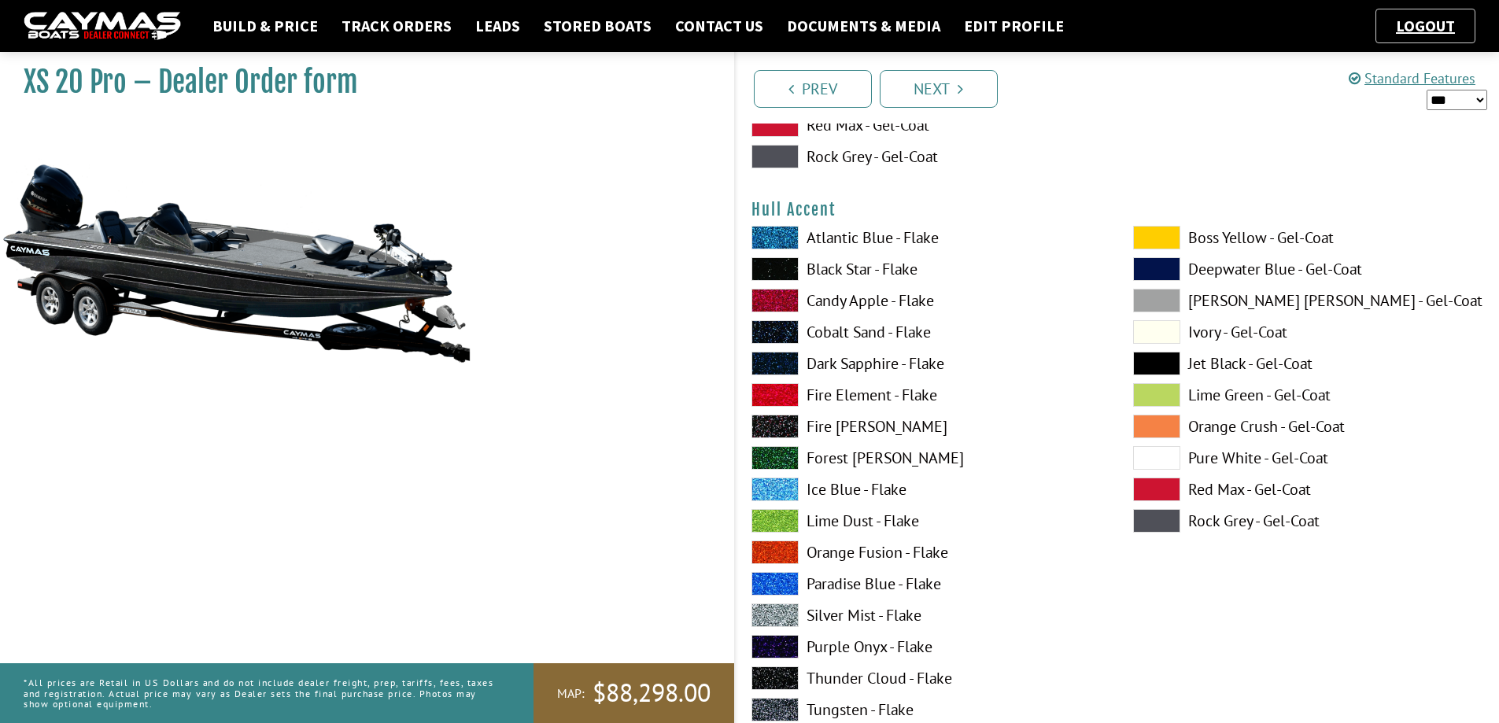
scroll to position [5743, 0]
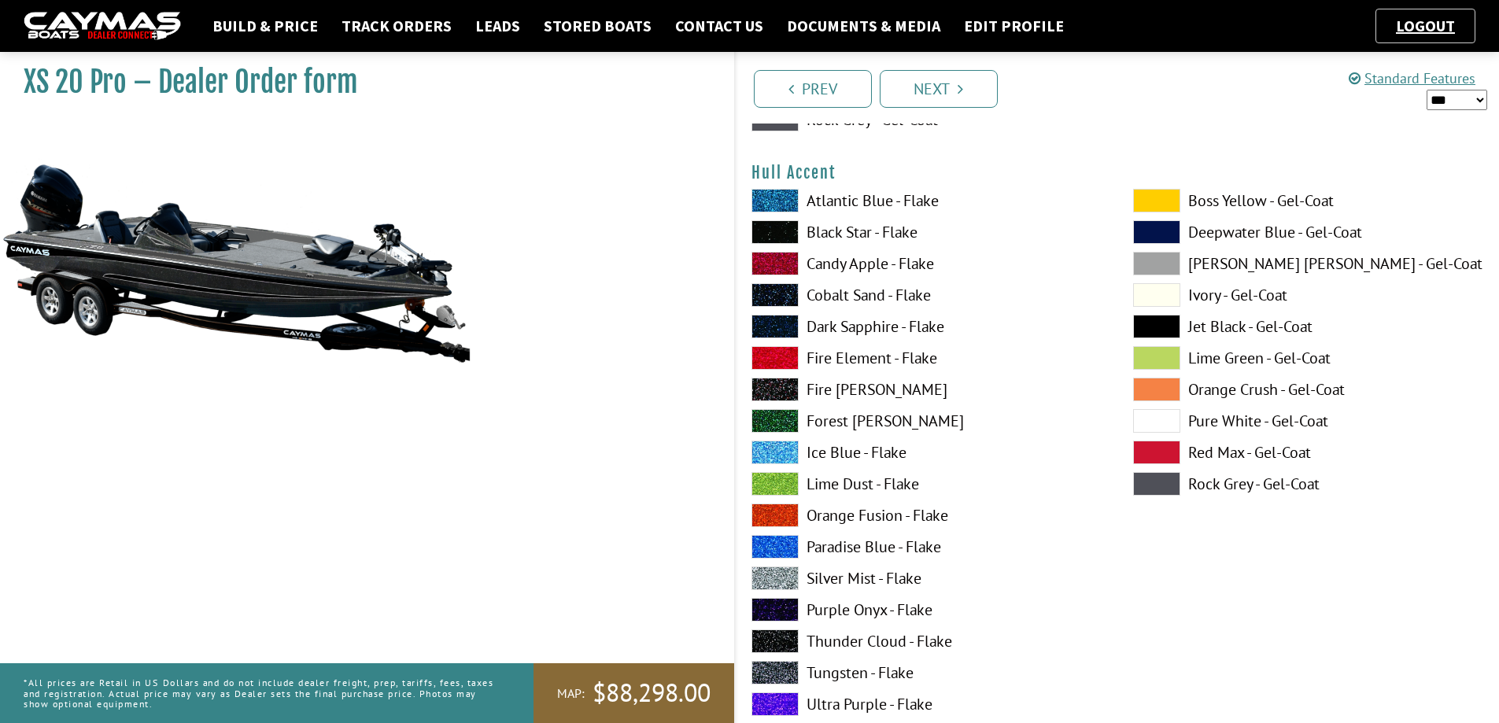
click at [1155, 203] on span at bounding box center [1156, 201] width 47 height 24
click at [1144, 476] on span at bounding box center [1156, 484] width 47 height 24
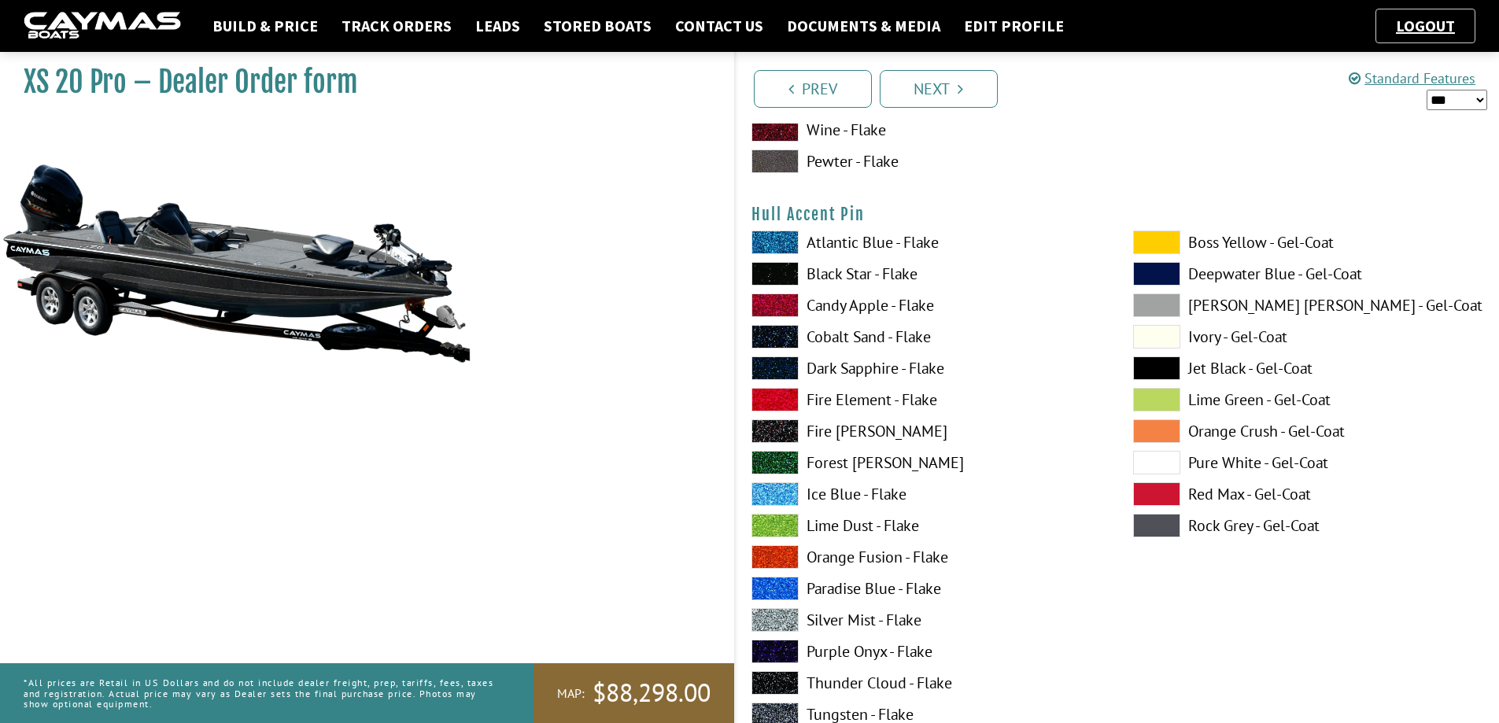
scroll to position [6372, 0]
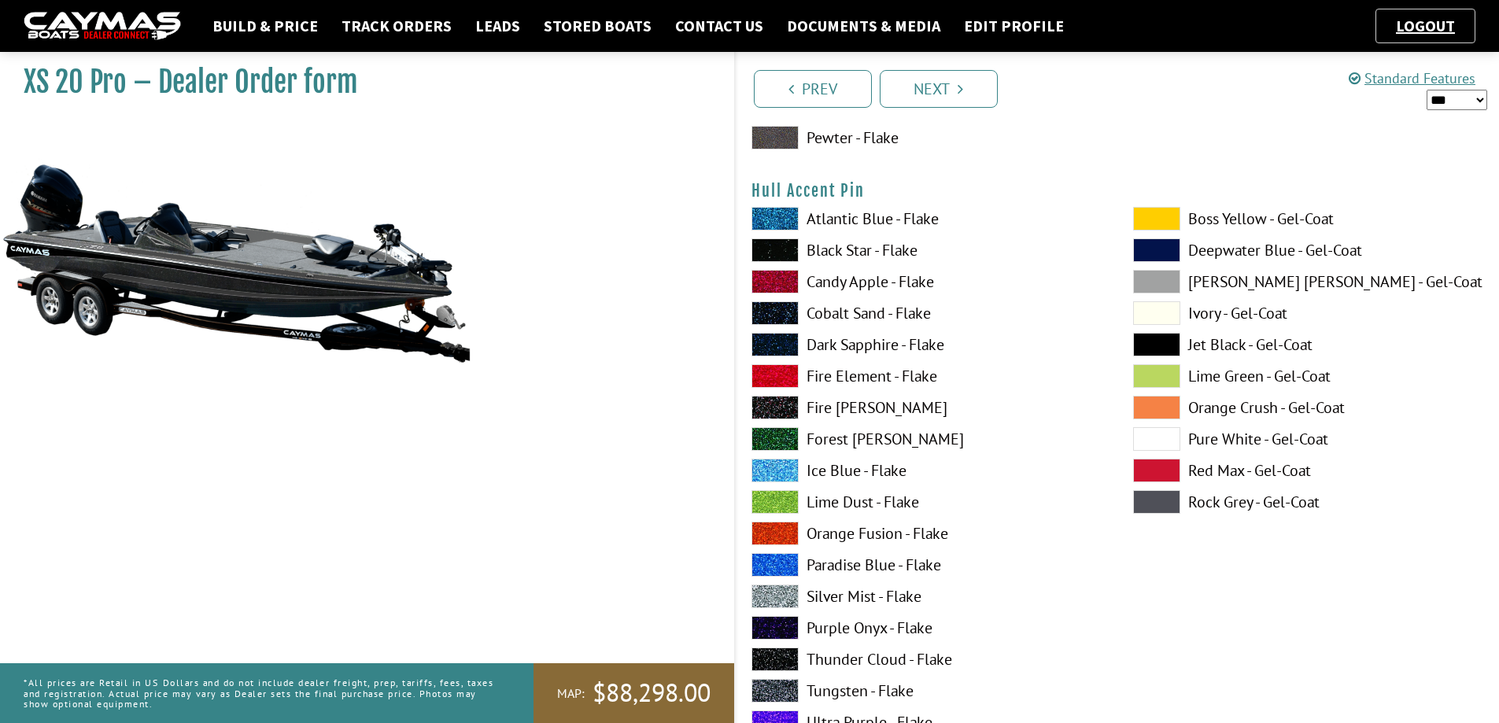
click at [764, 592] on span at bounding box center [774, 596] width 47 height 24
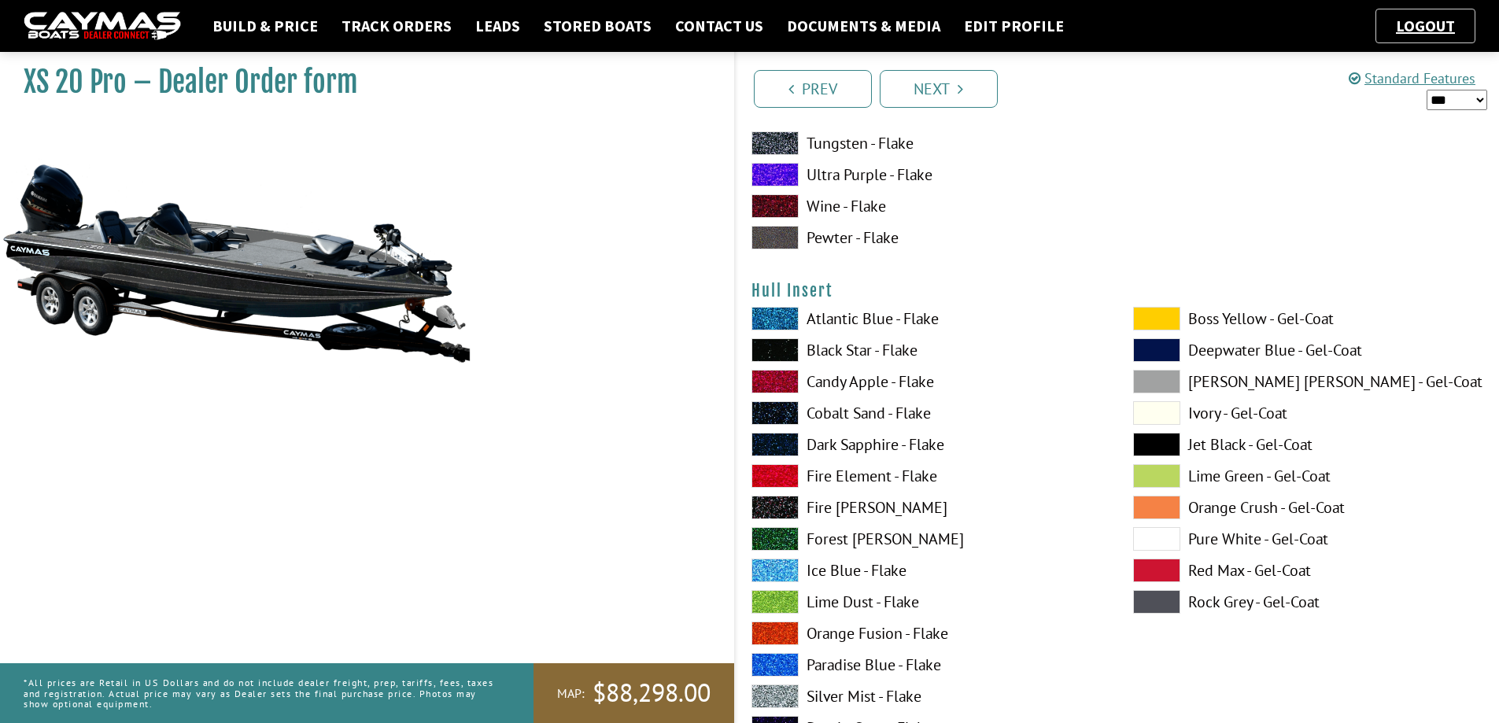
scroll to position [6923, 0]
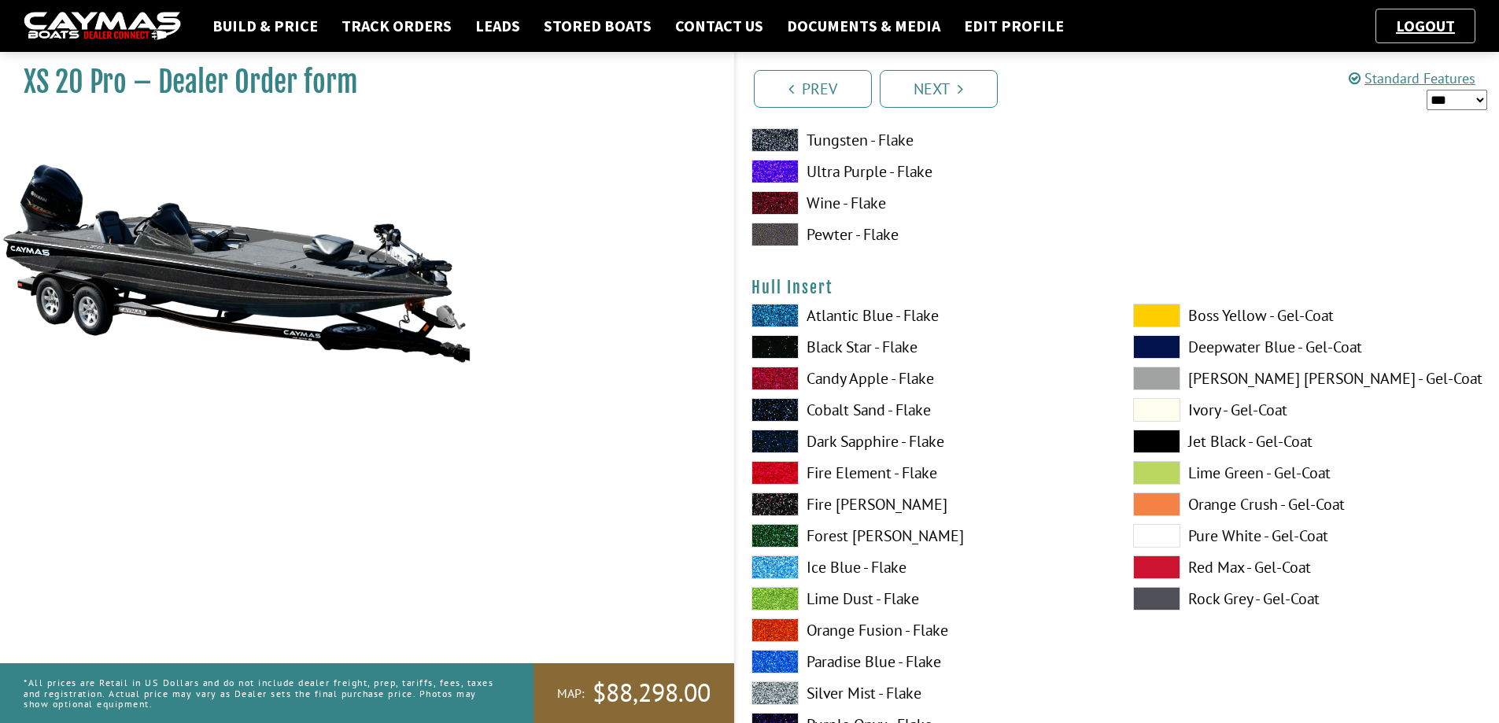
click at [1149, 599] on span at bounding box center [1156, 599] width 47 height 24
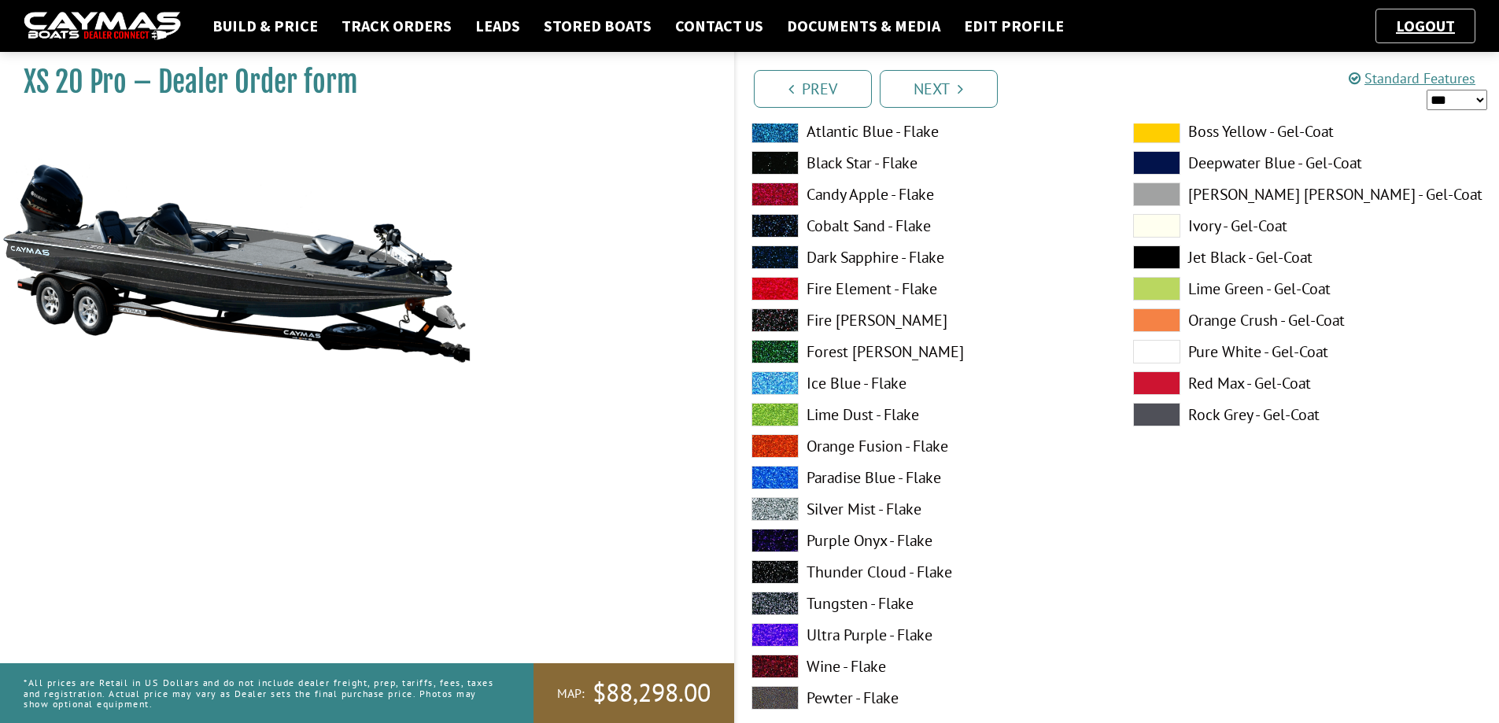
scroll to position [7788, 0]
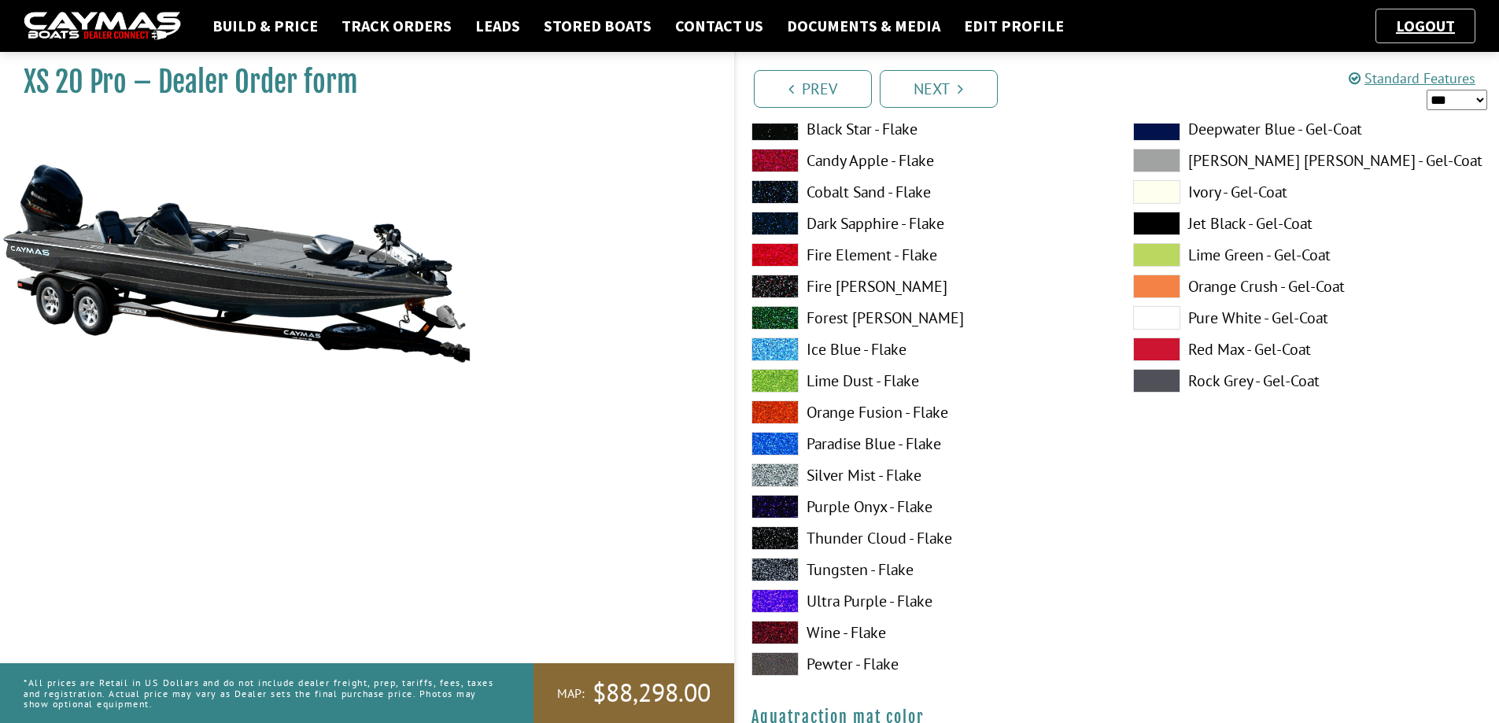
click at [780, 468] on span at bounding box center [774, 475] width 47 height 24
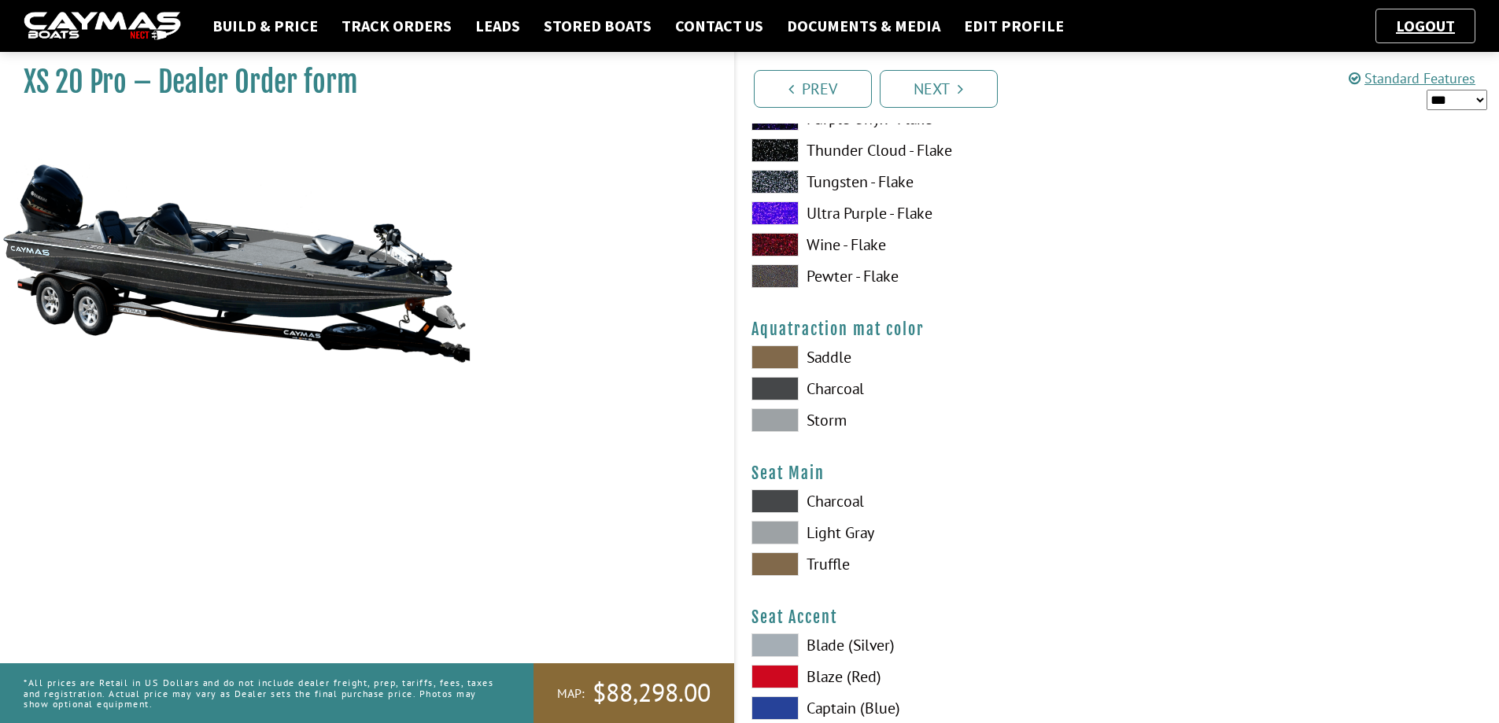
scroll to position [8181, 0]
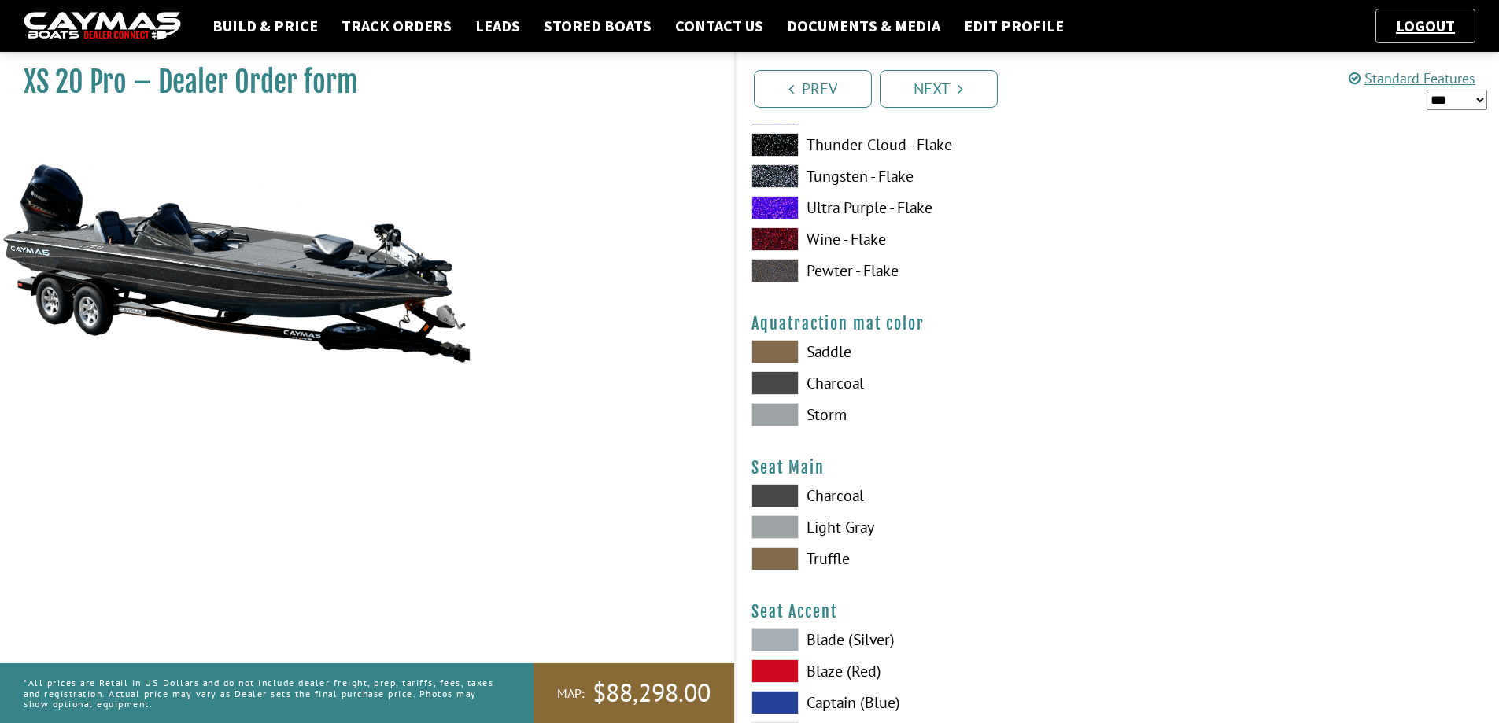
click at [764, 380] on span at bounding box center [774, 383] width 47 height 24
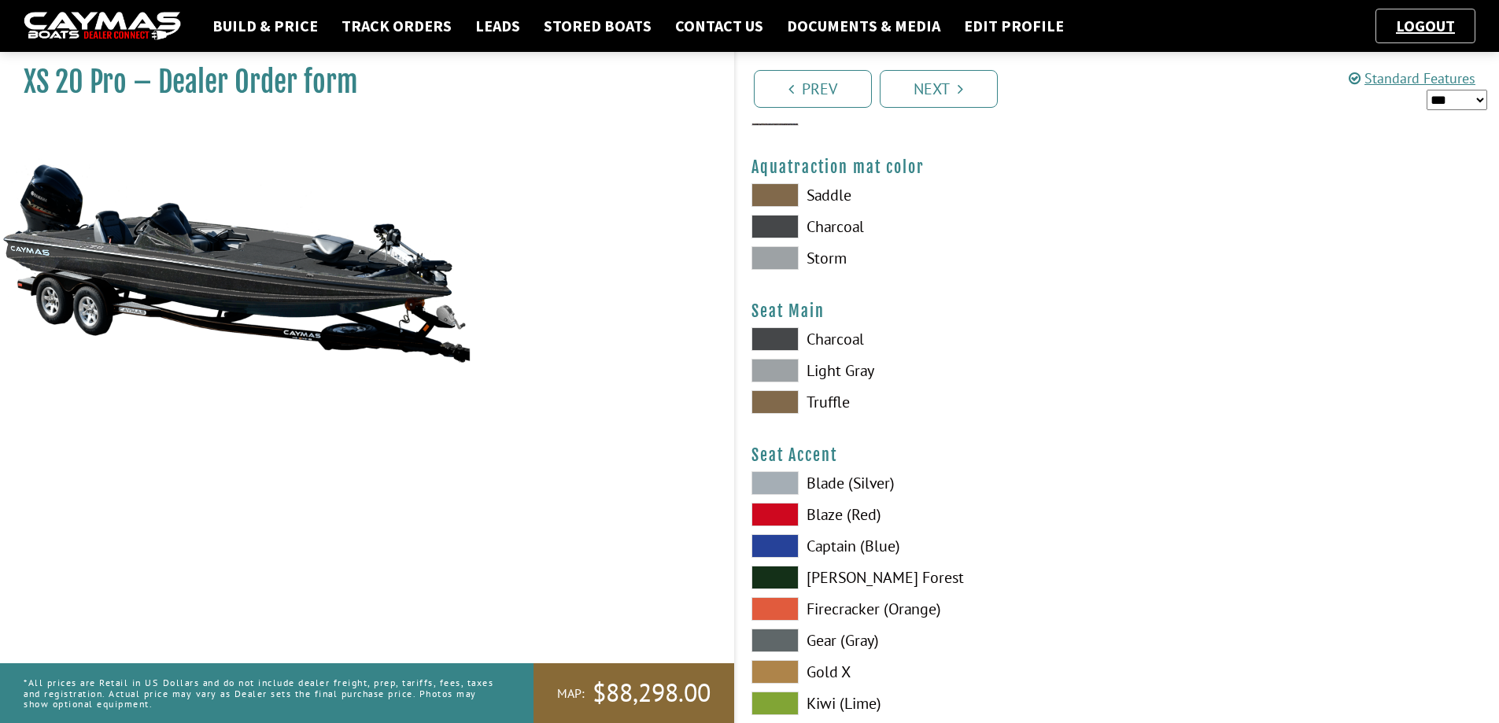
scroll to position [8339, 0]
click at [769, 367] on span at bounding box center [774, 370] width 47 height 24
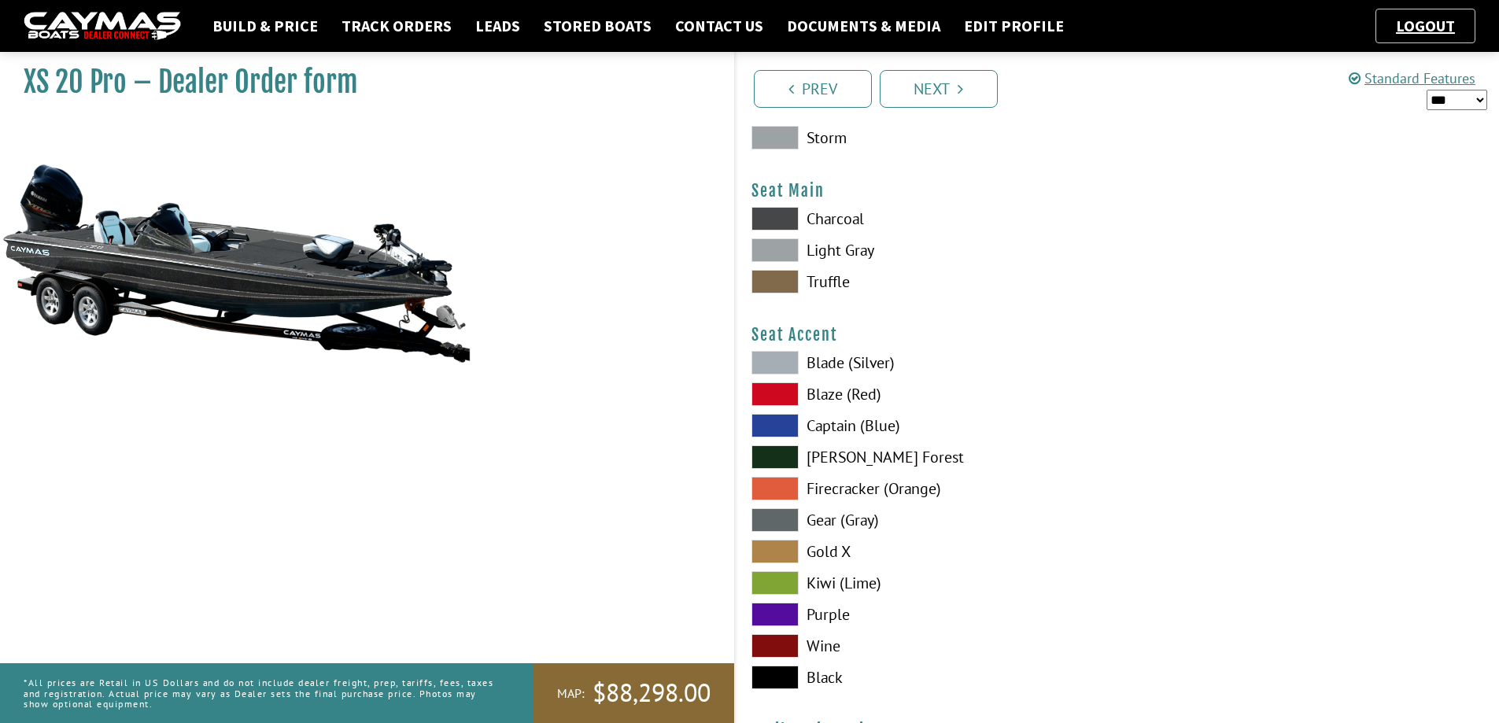
scroll to position [8496, 0]
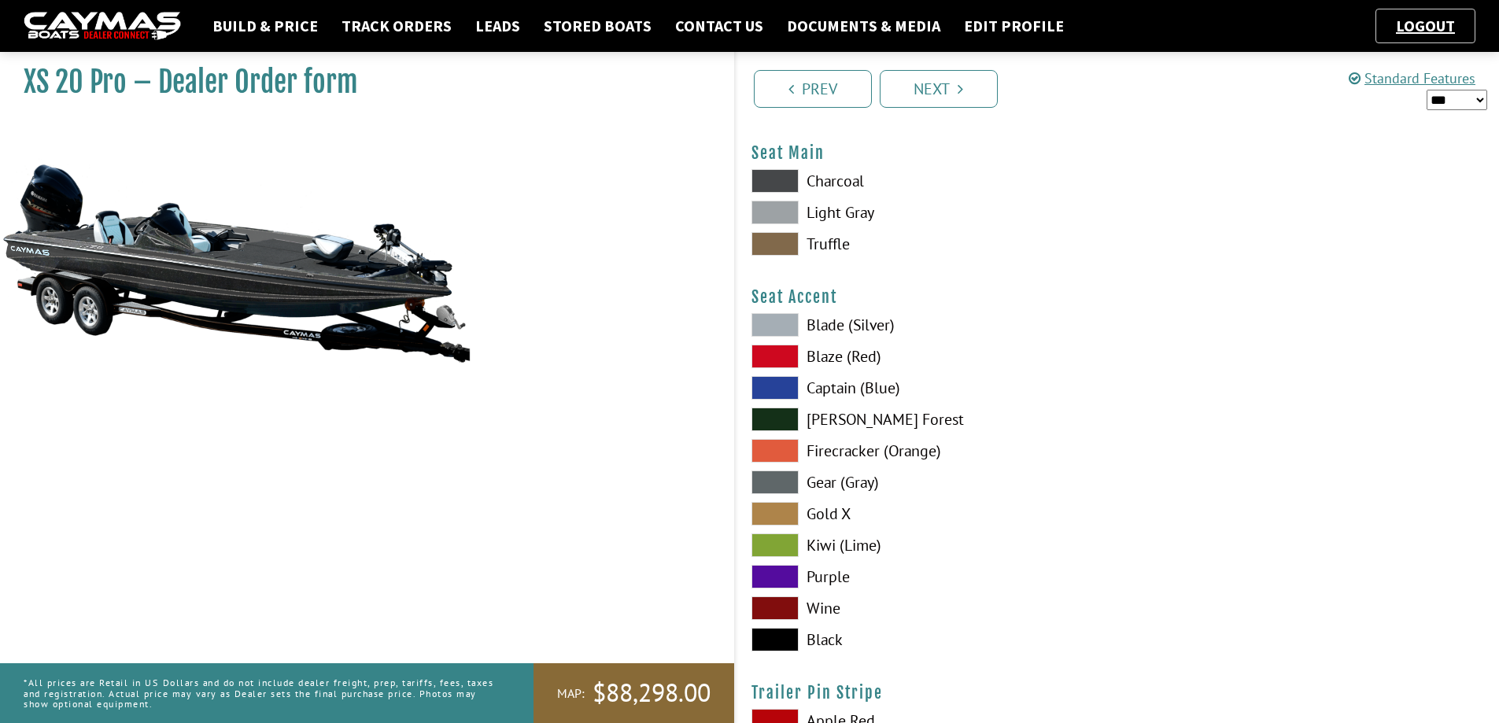
click at [785, 481] on span at bounding box center [774, 482] width 47 height 24
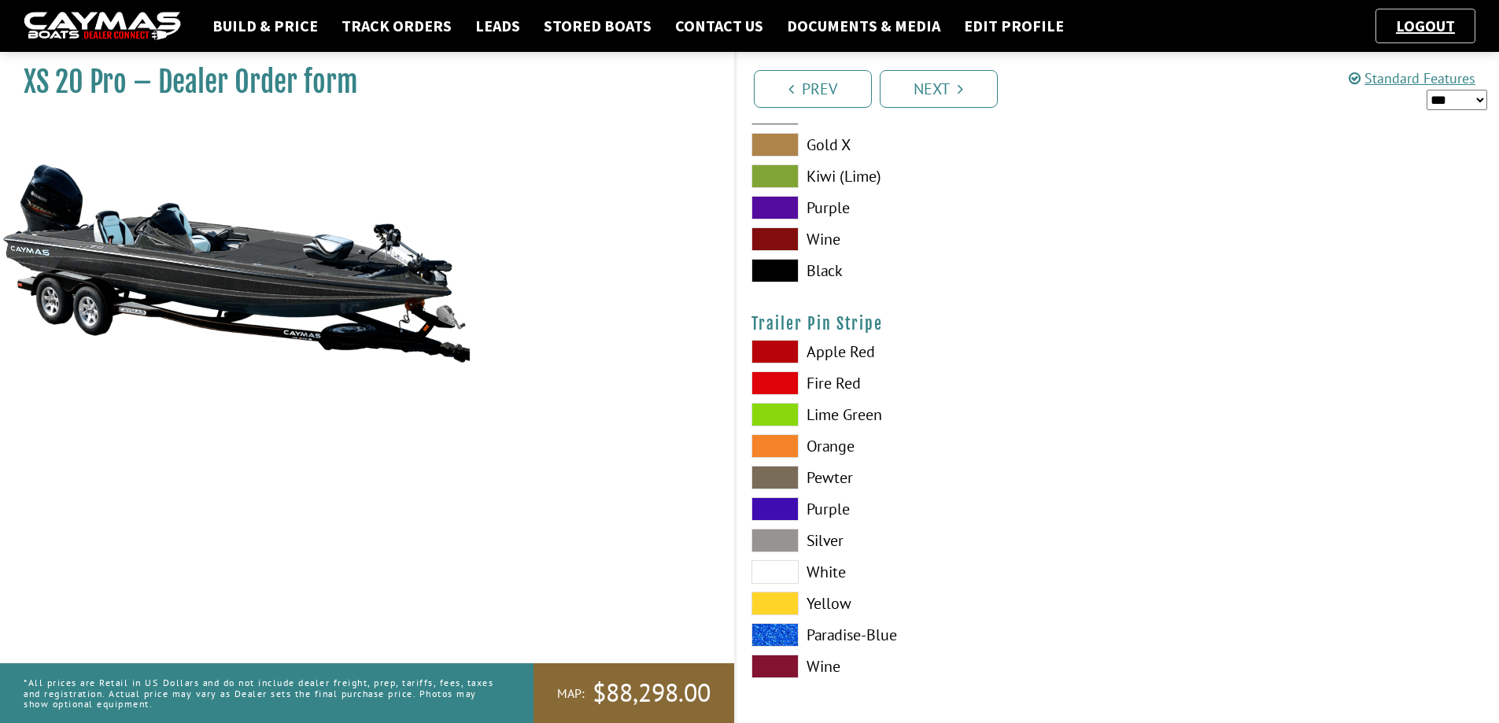
scroll to position [8867, 0]
click at [788, 533] on span at bounding box center [774, 539] width 47 height 24
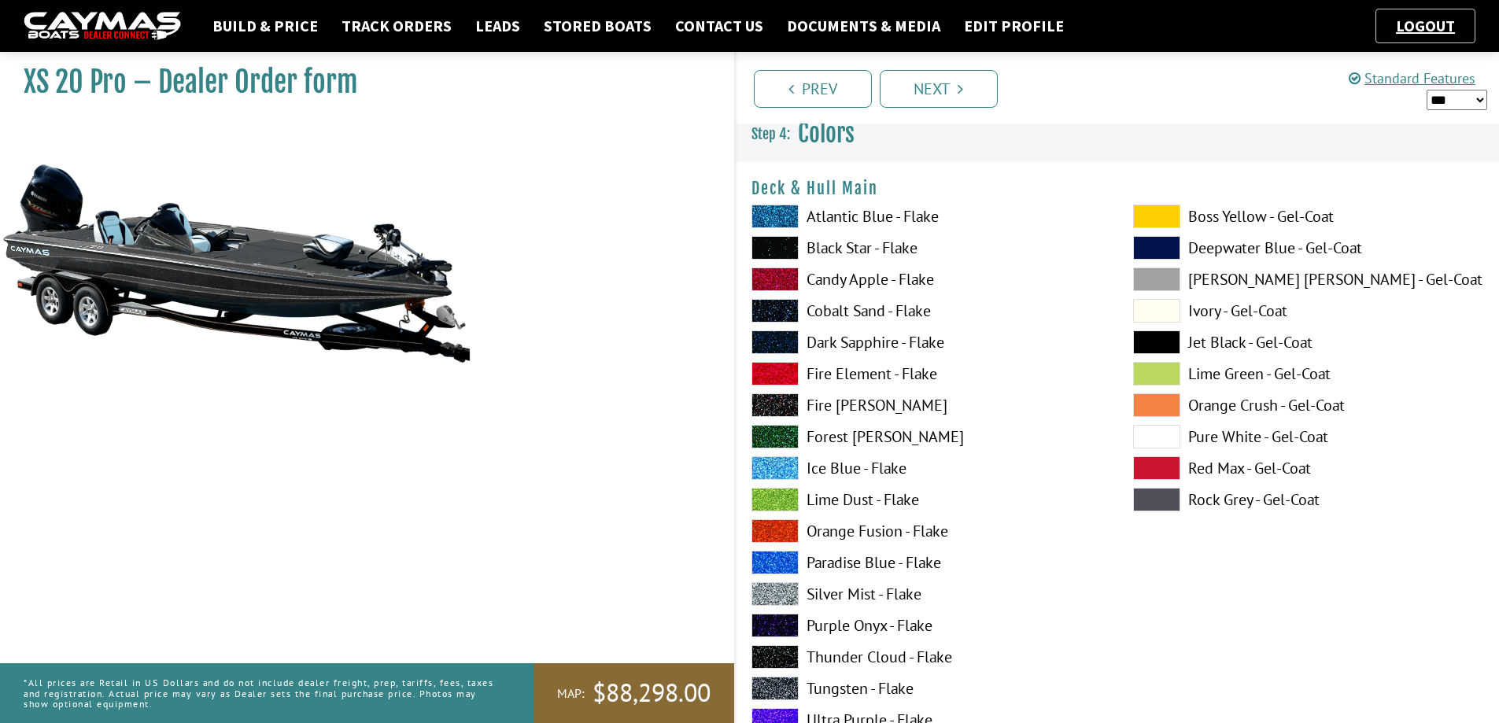
scroll to position [0, 0]
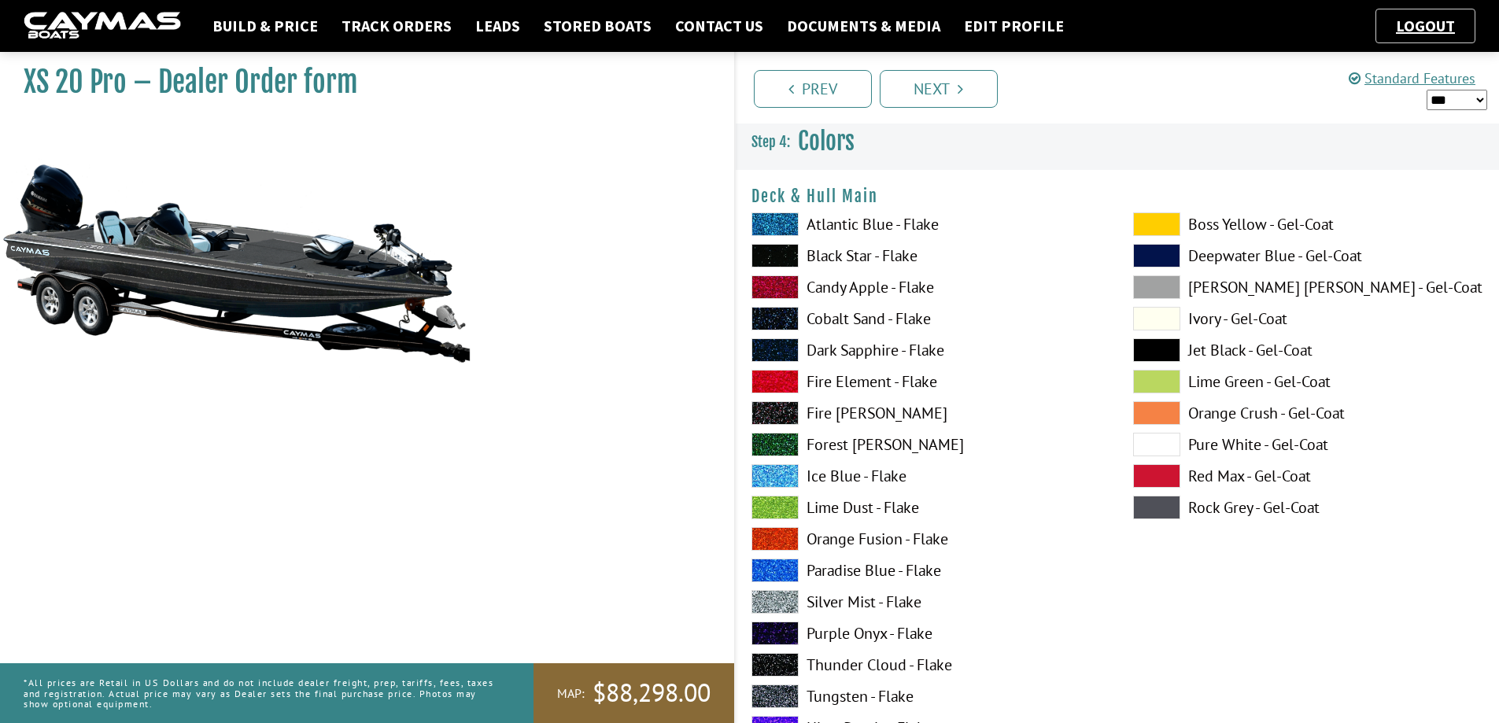
click at [769, 601] on span at bounding box center [774, 602] width 47 height 24
click at [779, 320] on span at bounding box center [774, 319] width 47 height 24
click at [766, 598] on span at bounding box center [774, 602] width 47 height 24
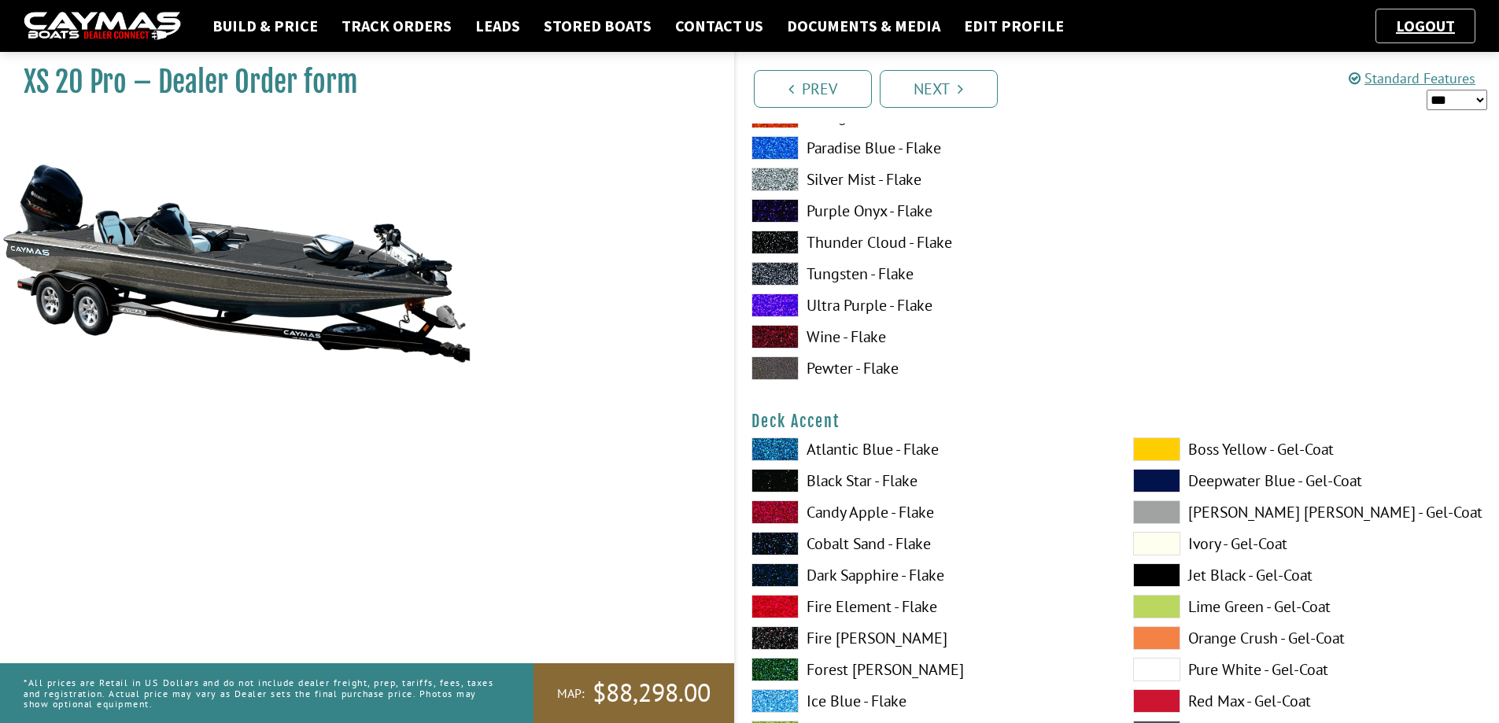
scroll to position [472, 0]
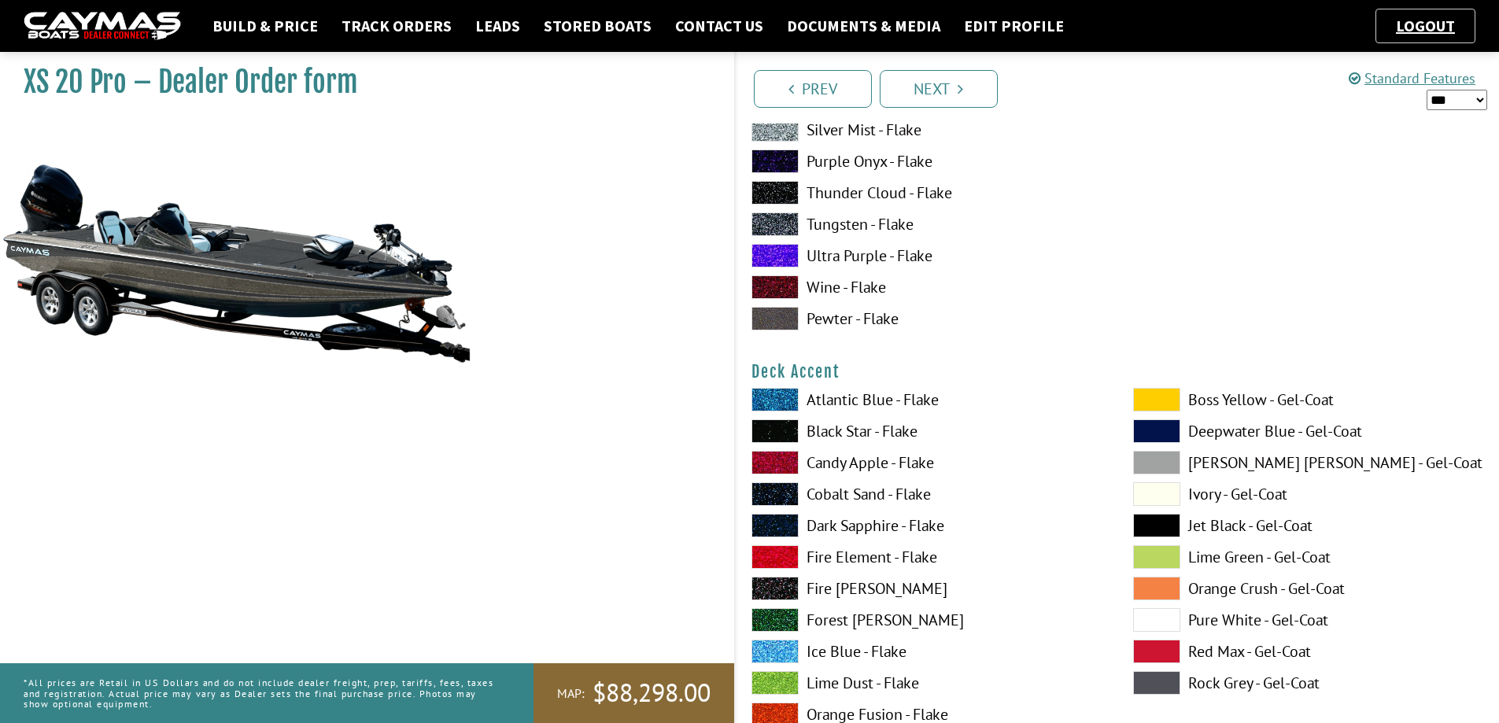
click at [763, 492] on span at bounding box center [774, 494] width 47 height 24
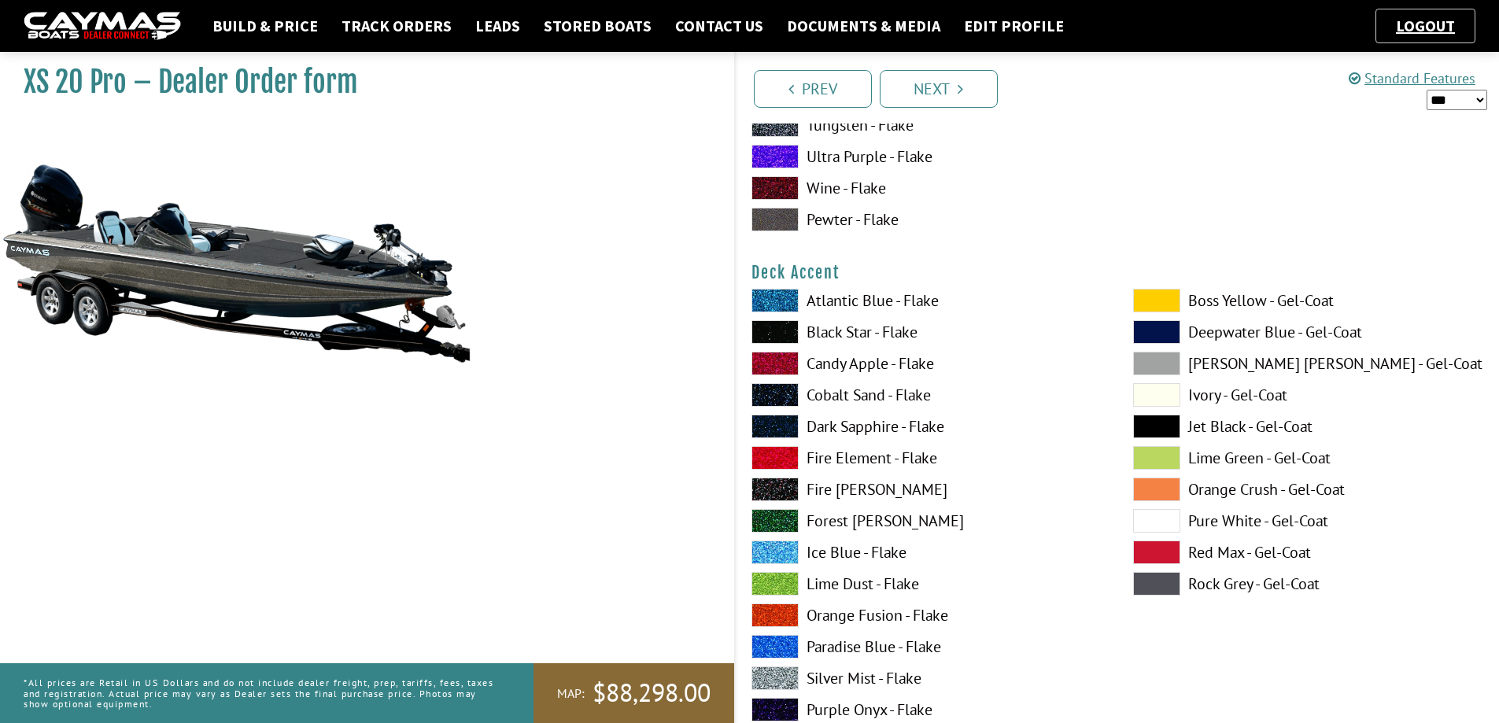
scroll to position [1101, 0]
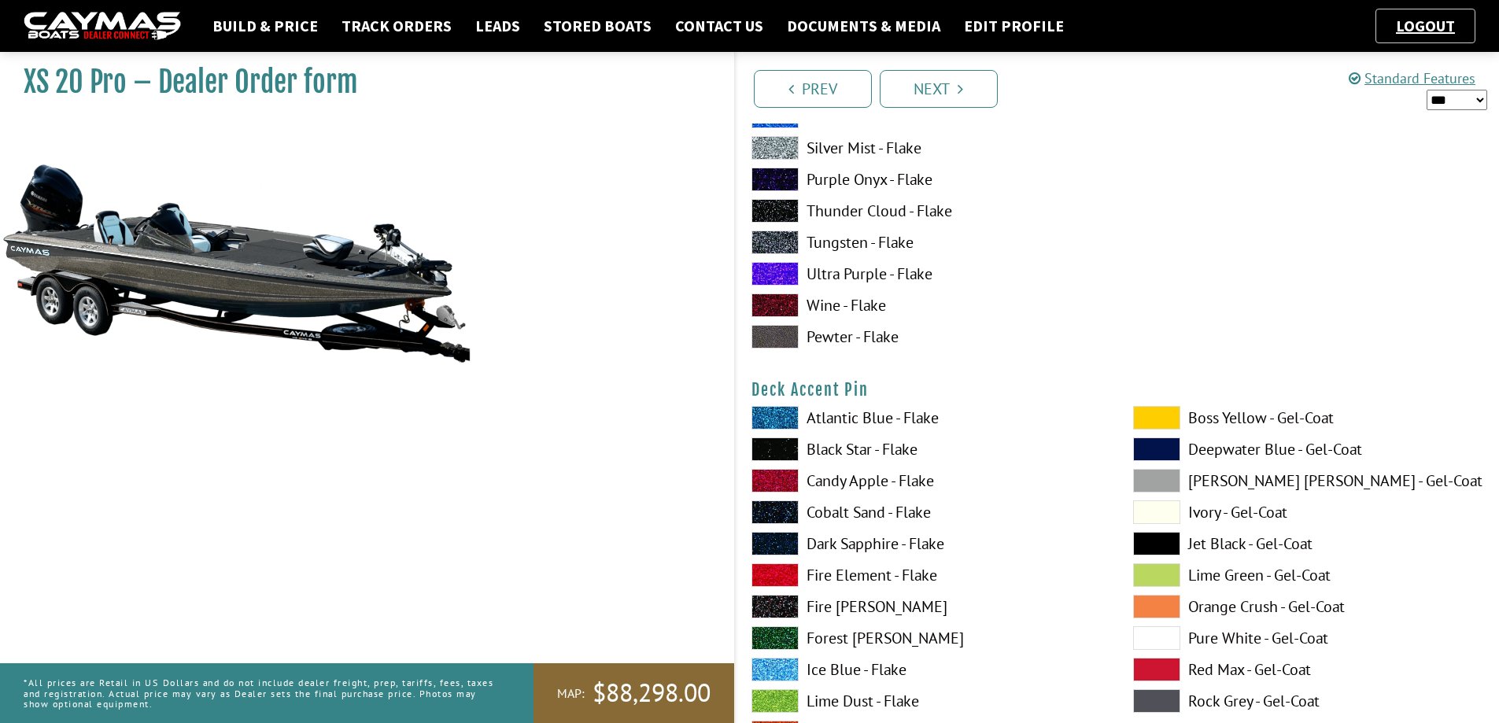
click at [780, 419] on span at bounding box center [774, 418] width 47 height 24
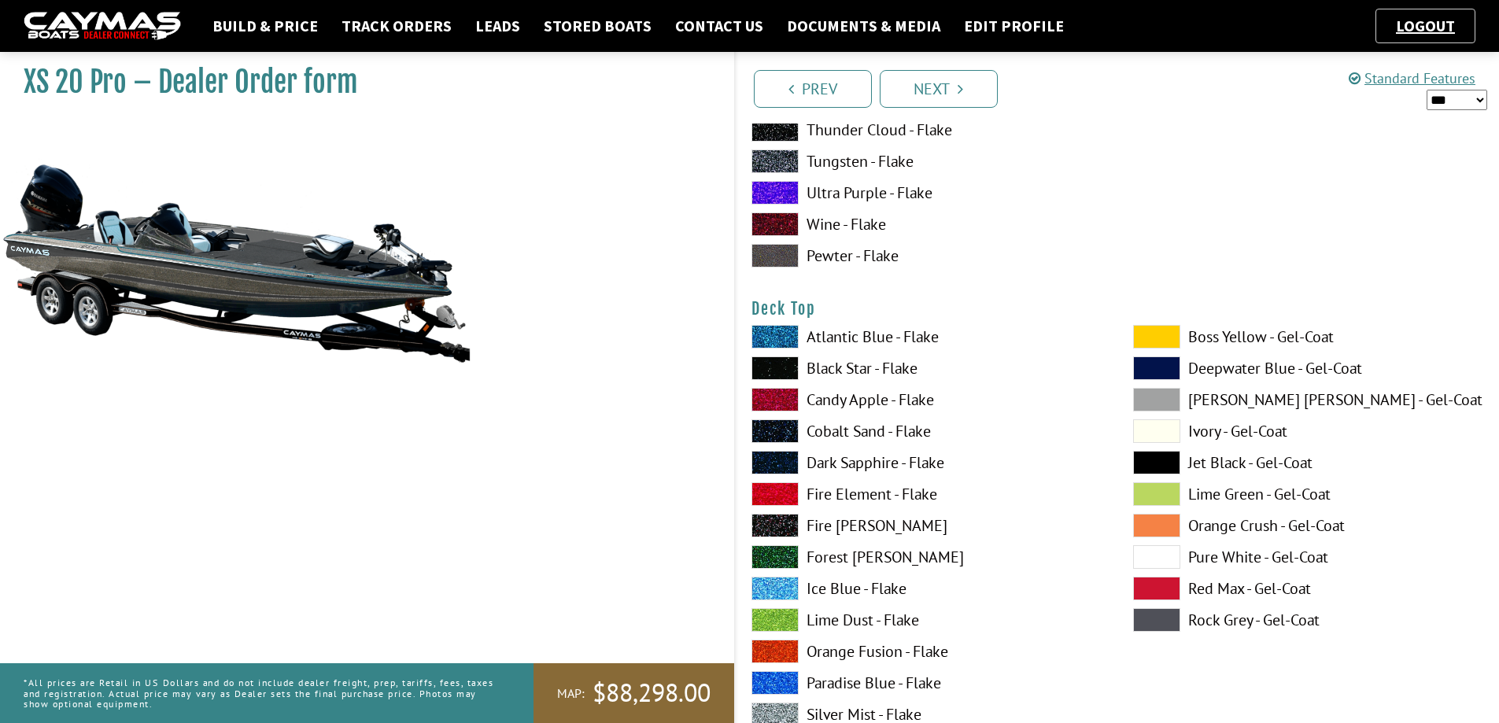
scroll to position [1888, 0]
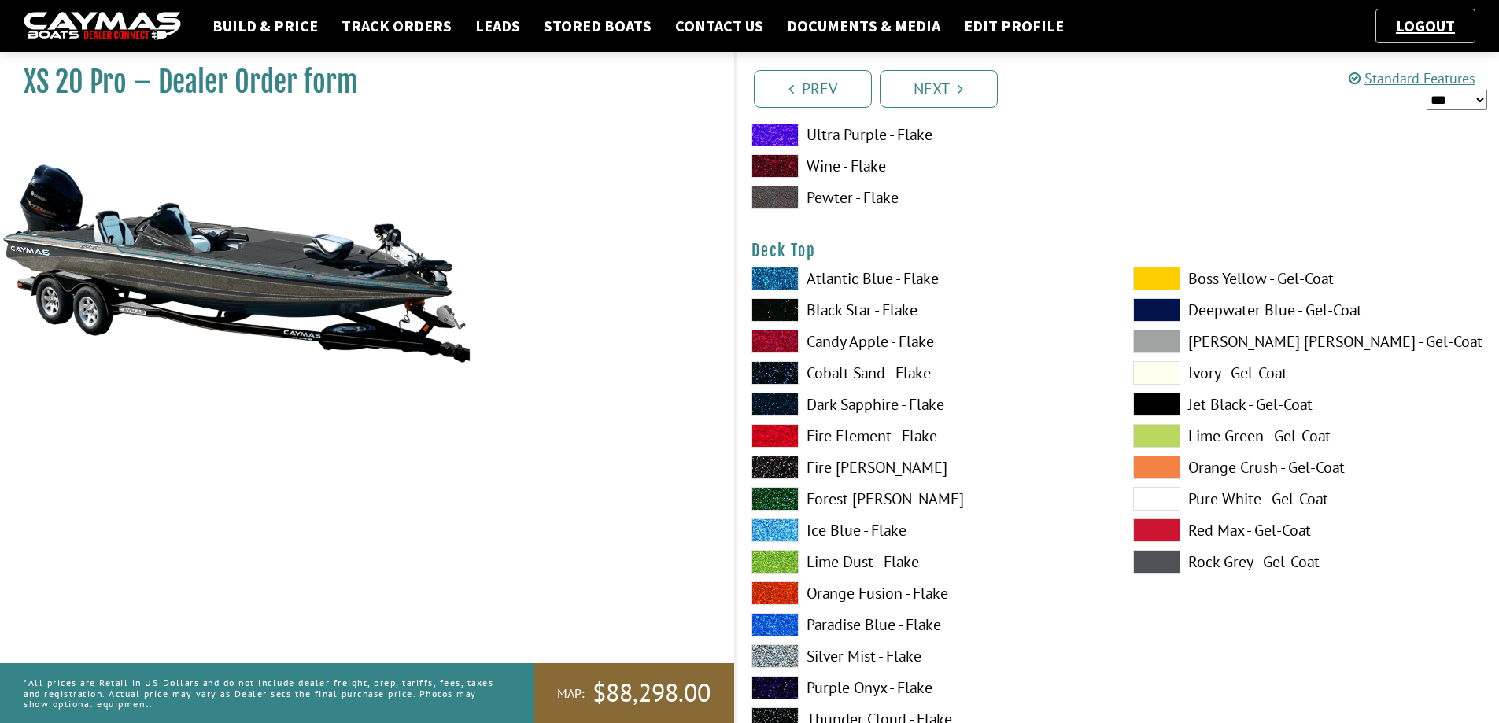
click at [777, 655] on span at bounding box center [774, 656] width 47 height 24
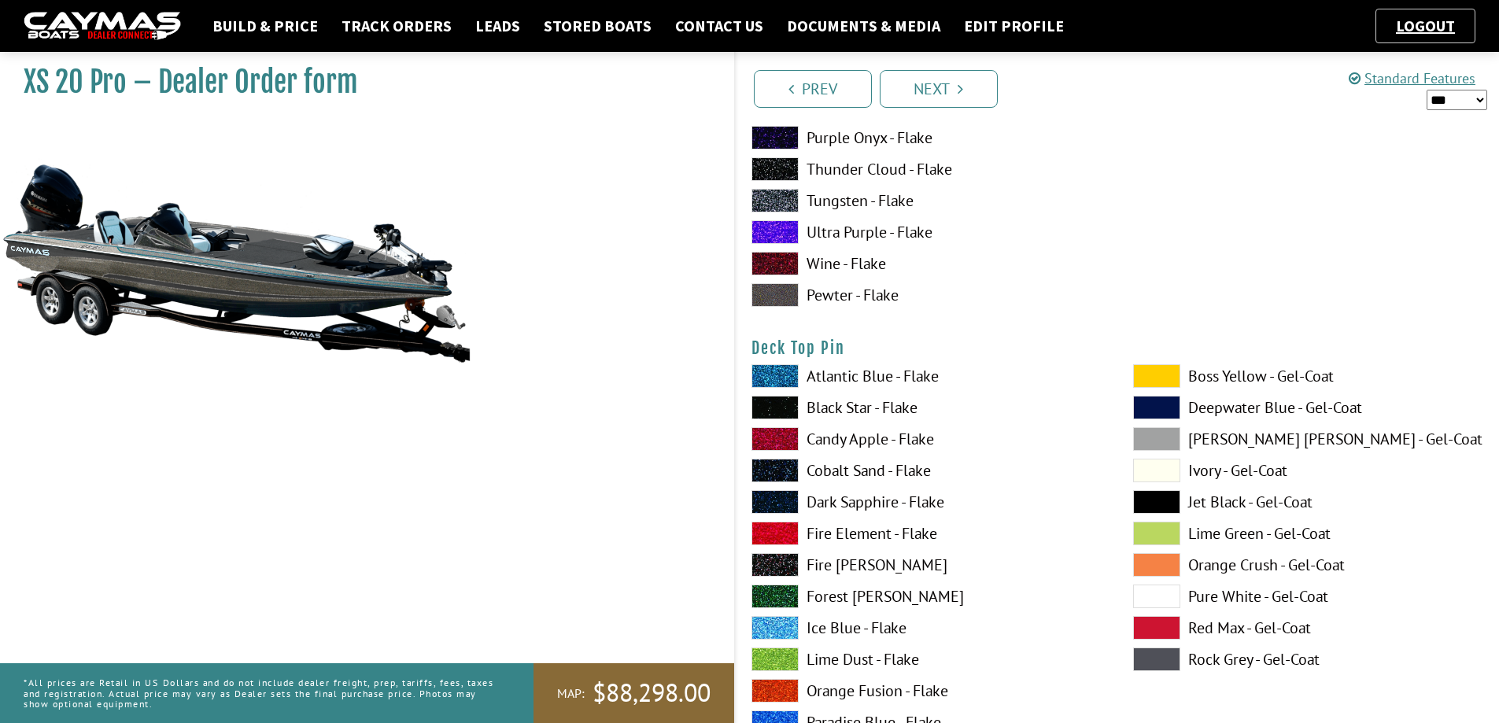
scroll to position [2517, 0]
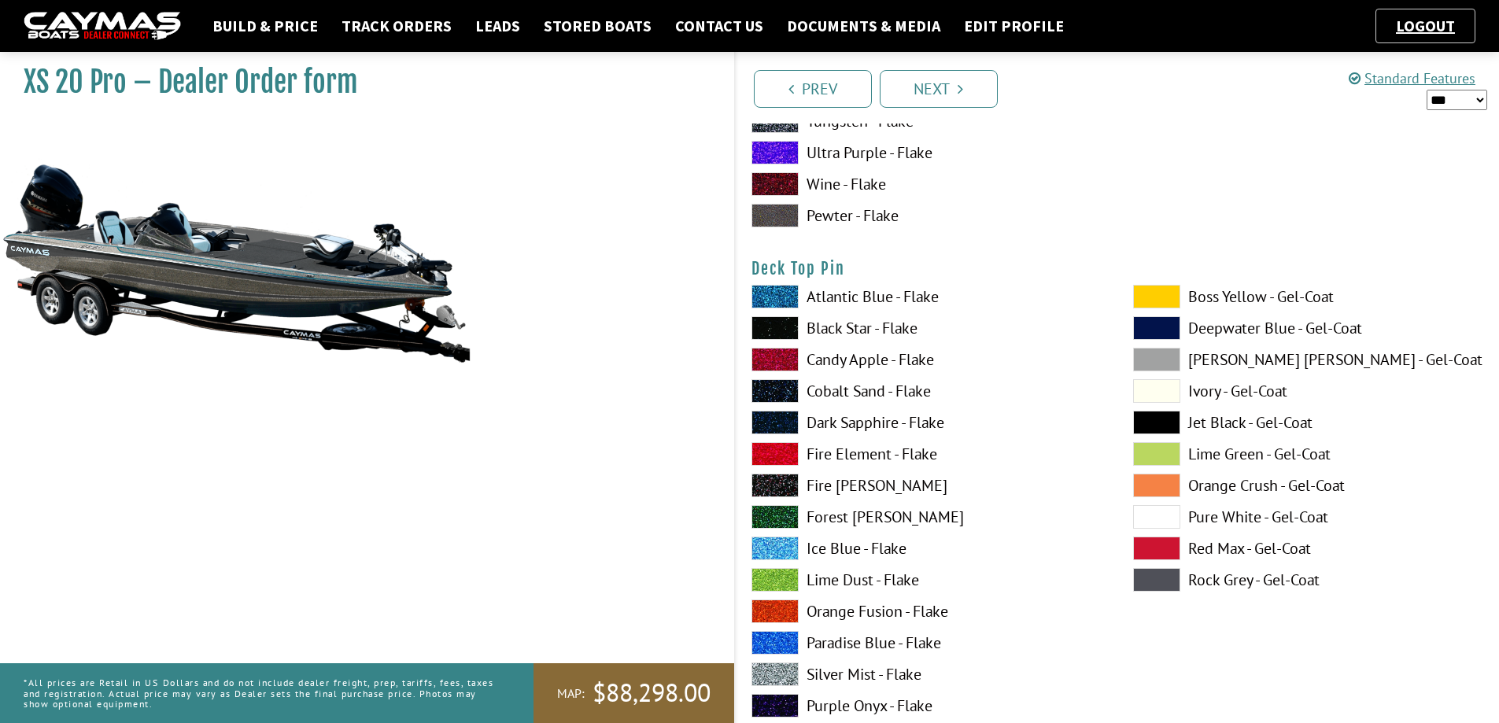
click at [771, 293] on span at bounding box center [774, 297] width 47 height 24
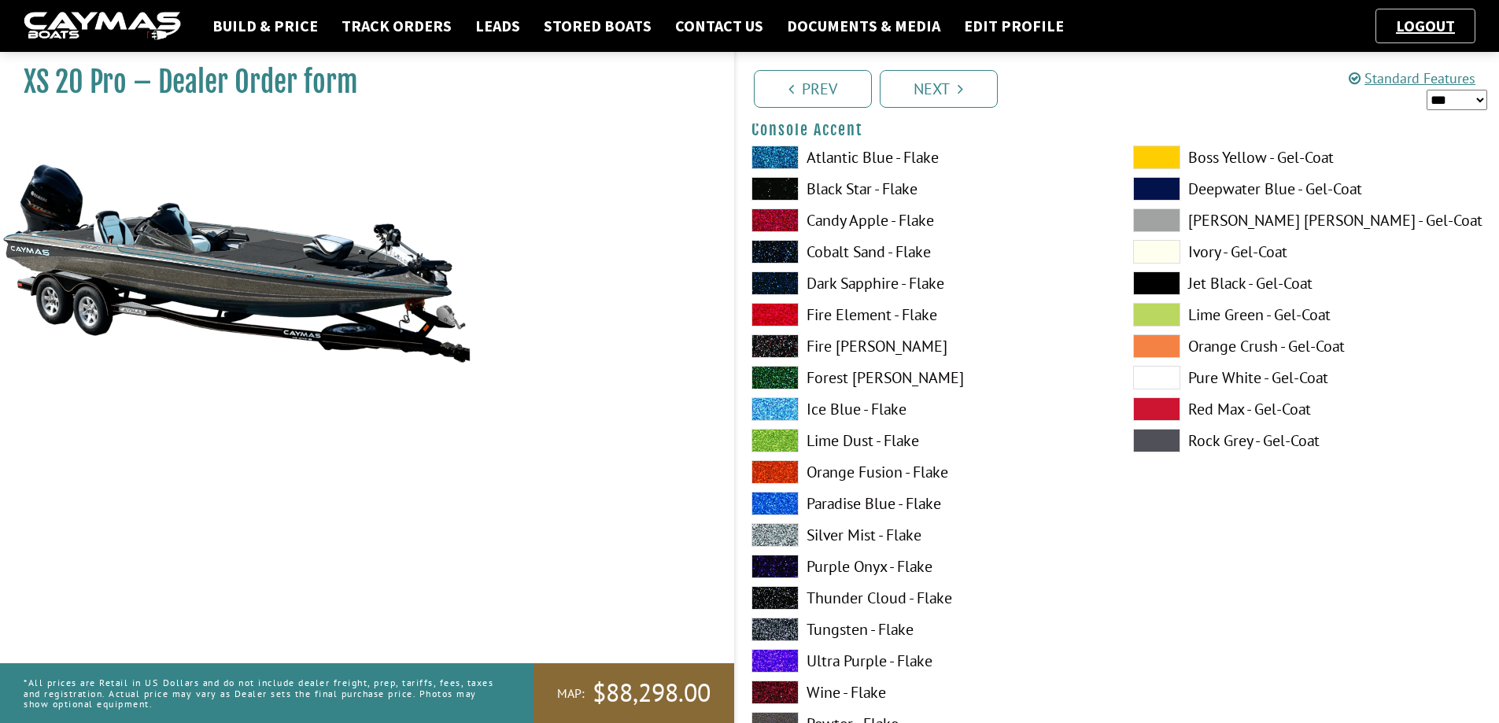
scroll to position [4169, 0]
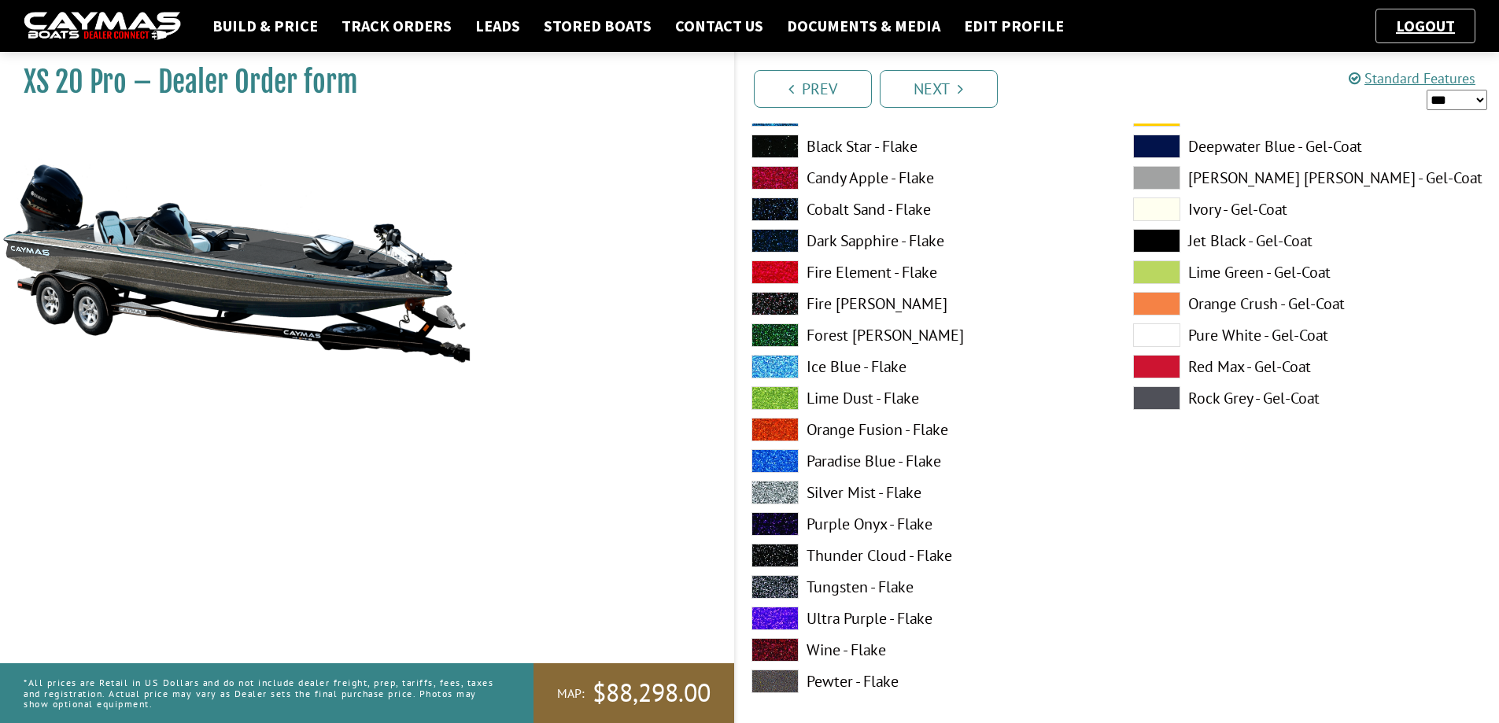
click at [762, 487] on span at bounding box center [774, 493] width 47 height 24
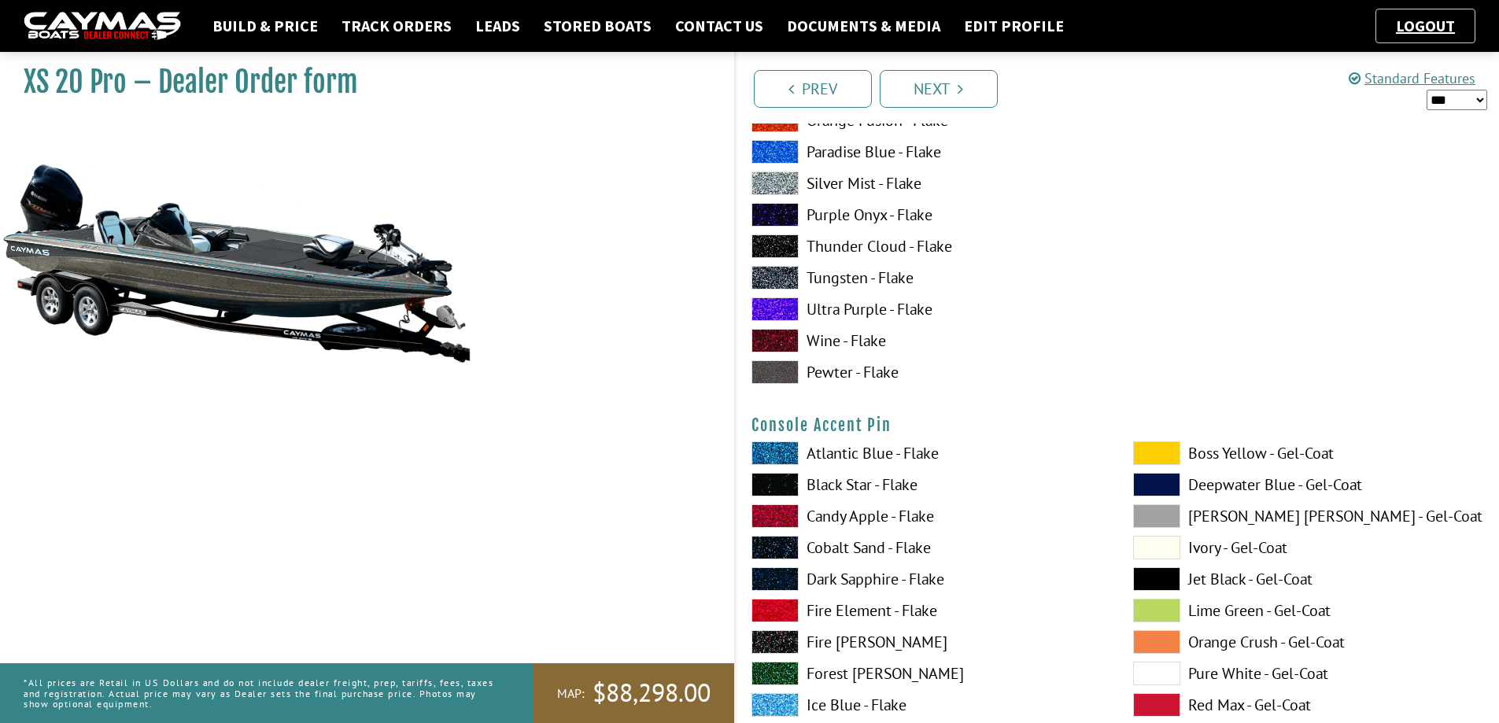
scroll to position [4484, 0]
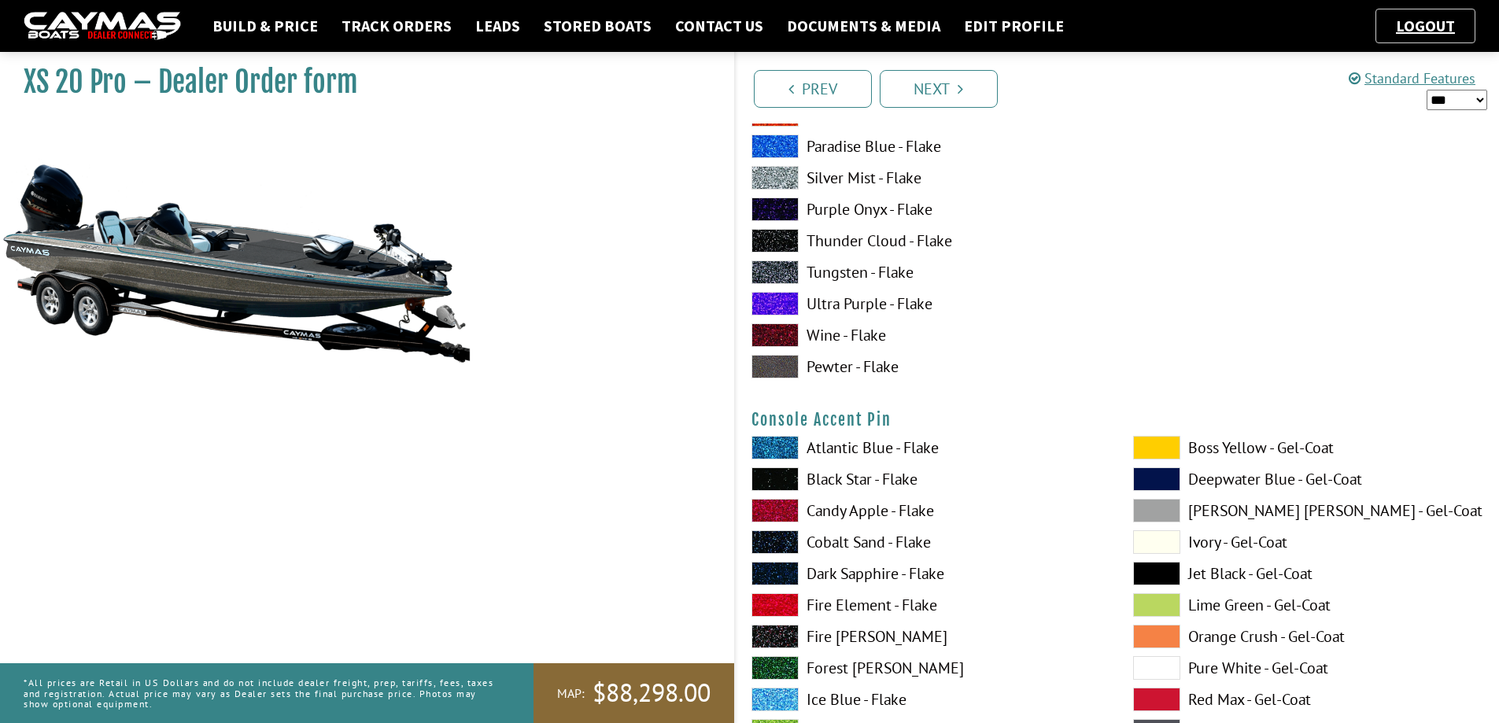
click at [782, 445] on span at bounding box center [774, 448] width 47 height 24
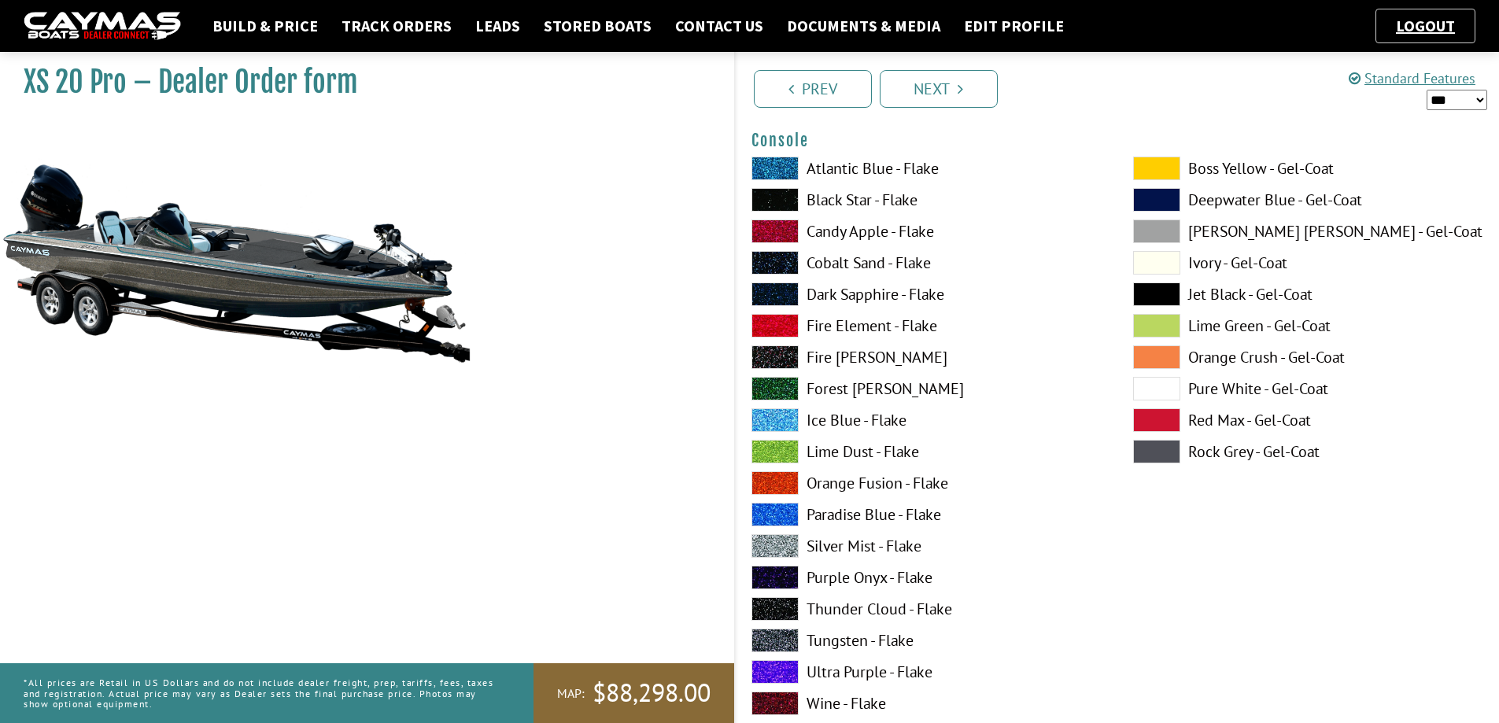
scroll to position [3461, 0]
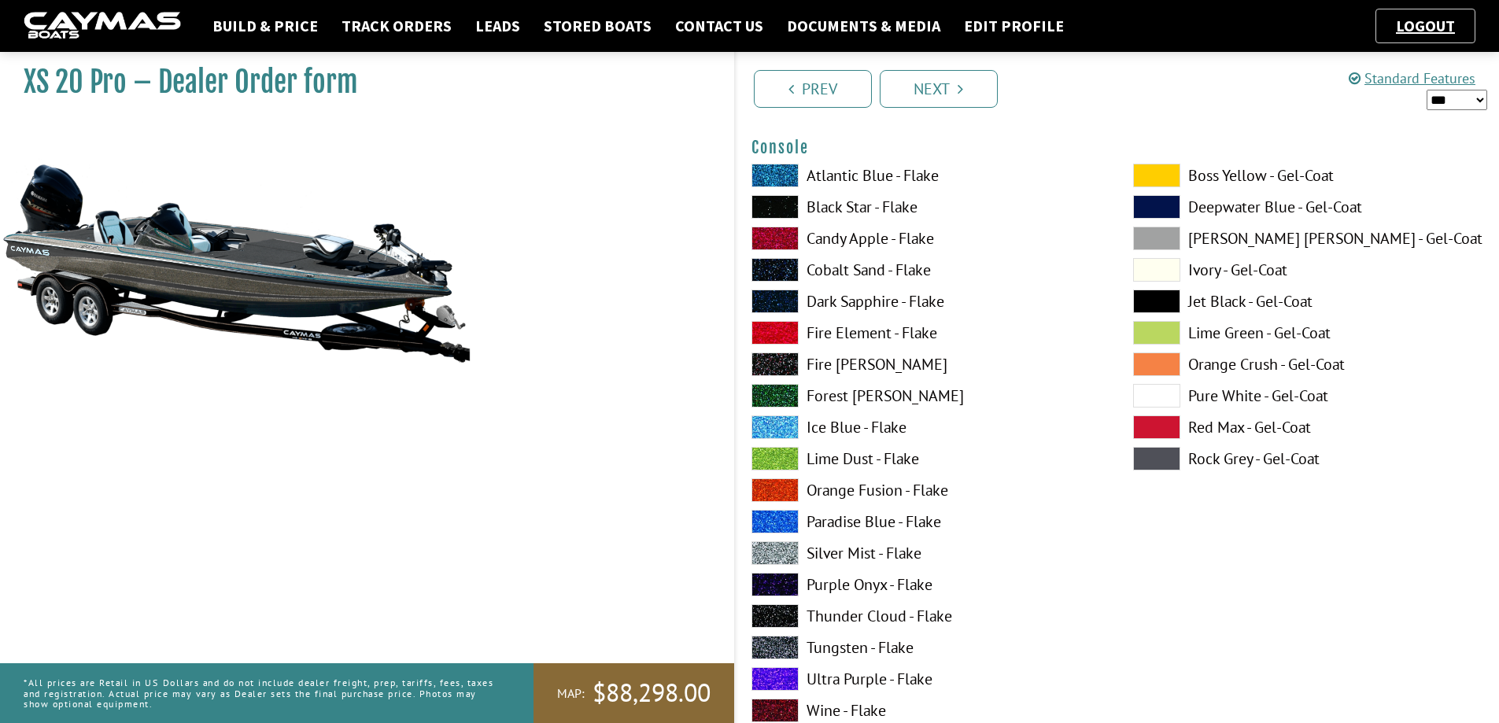
click at [784, 547] on span at bounding box center [774, 553] width 47 height 24
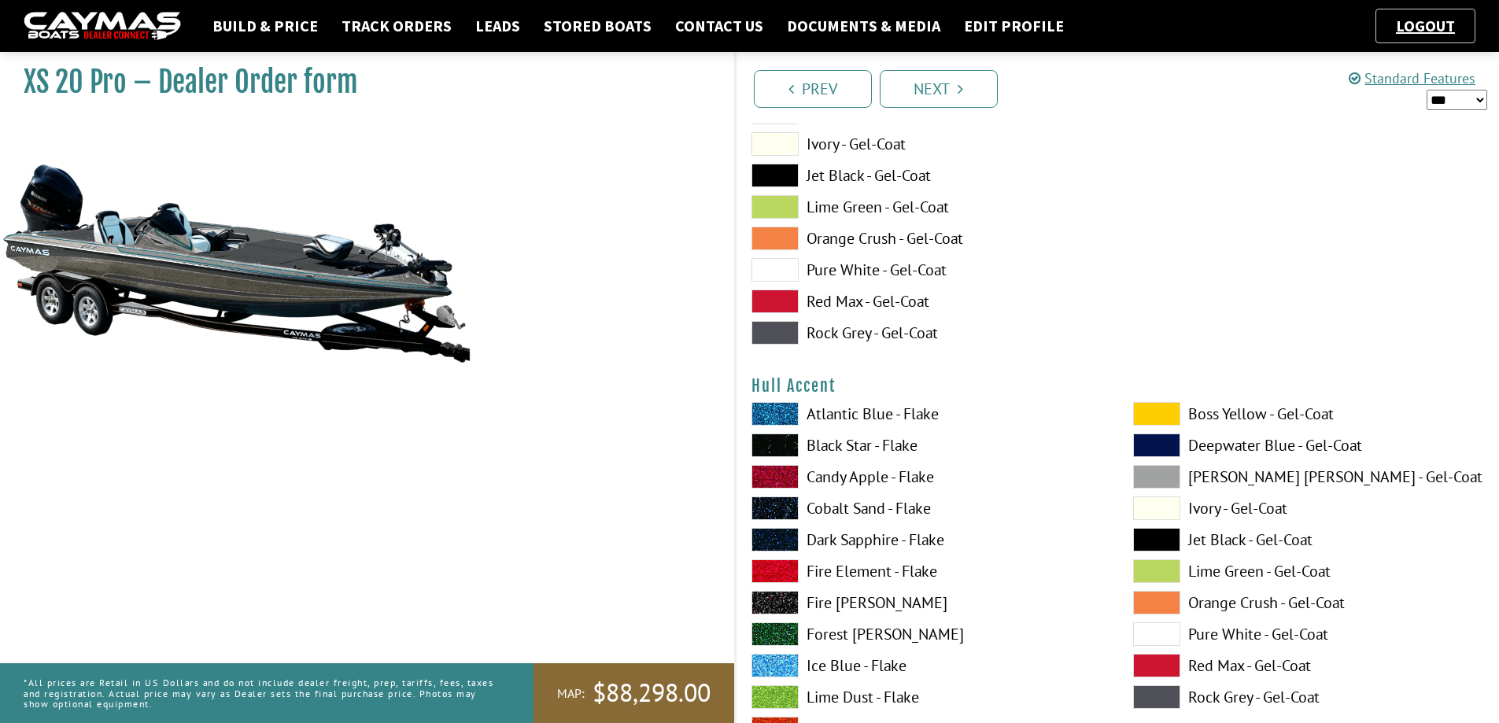
scroll to position [5585, 0]
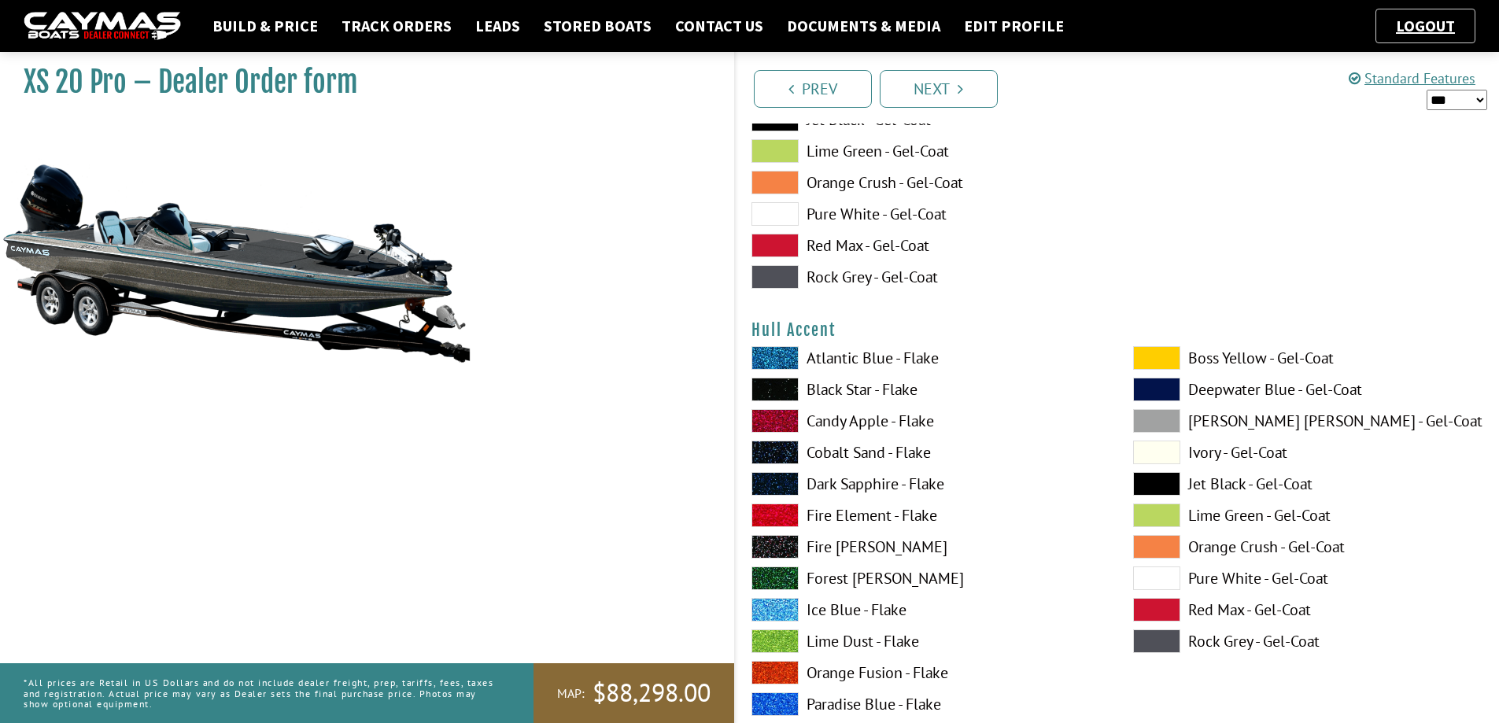
click at [773, 446] on span at bounding box center [774, 453] width 47 height 24
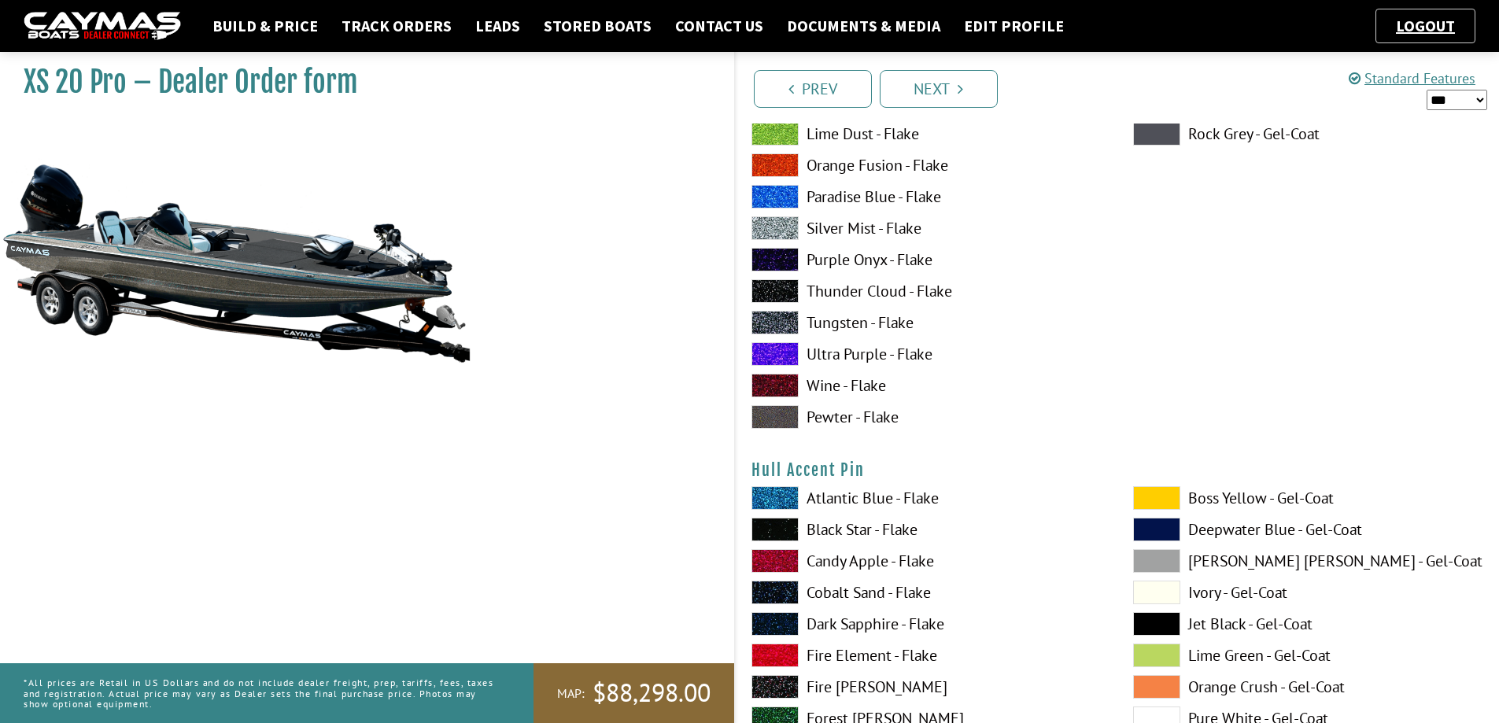
scroll to position [6136, 0]
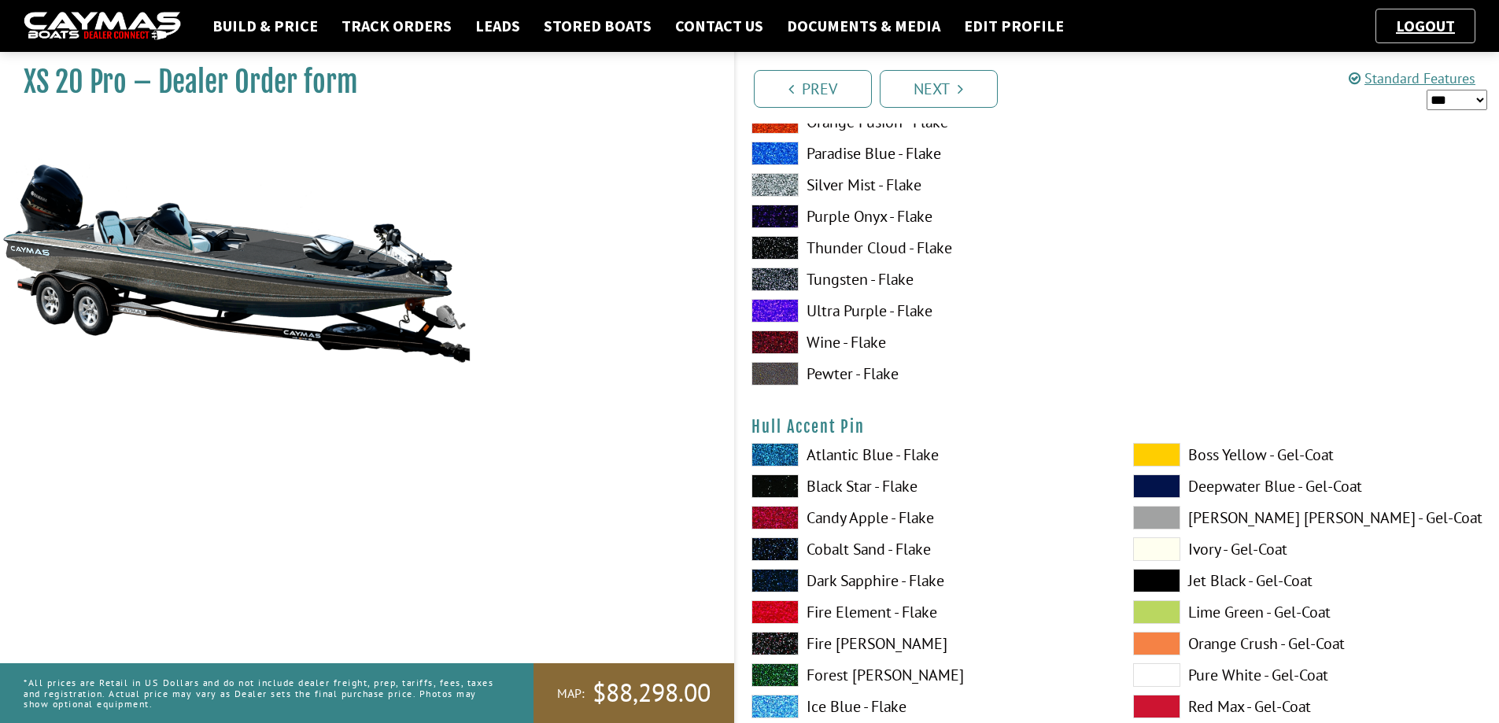
click at [763, 452] on span at bounding box center [774, 455] width 47 height 24
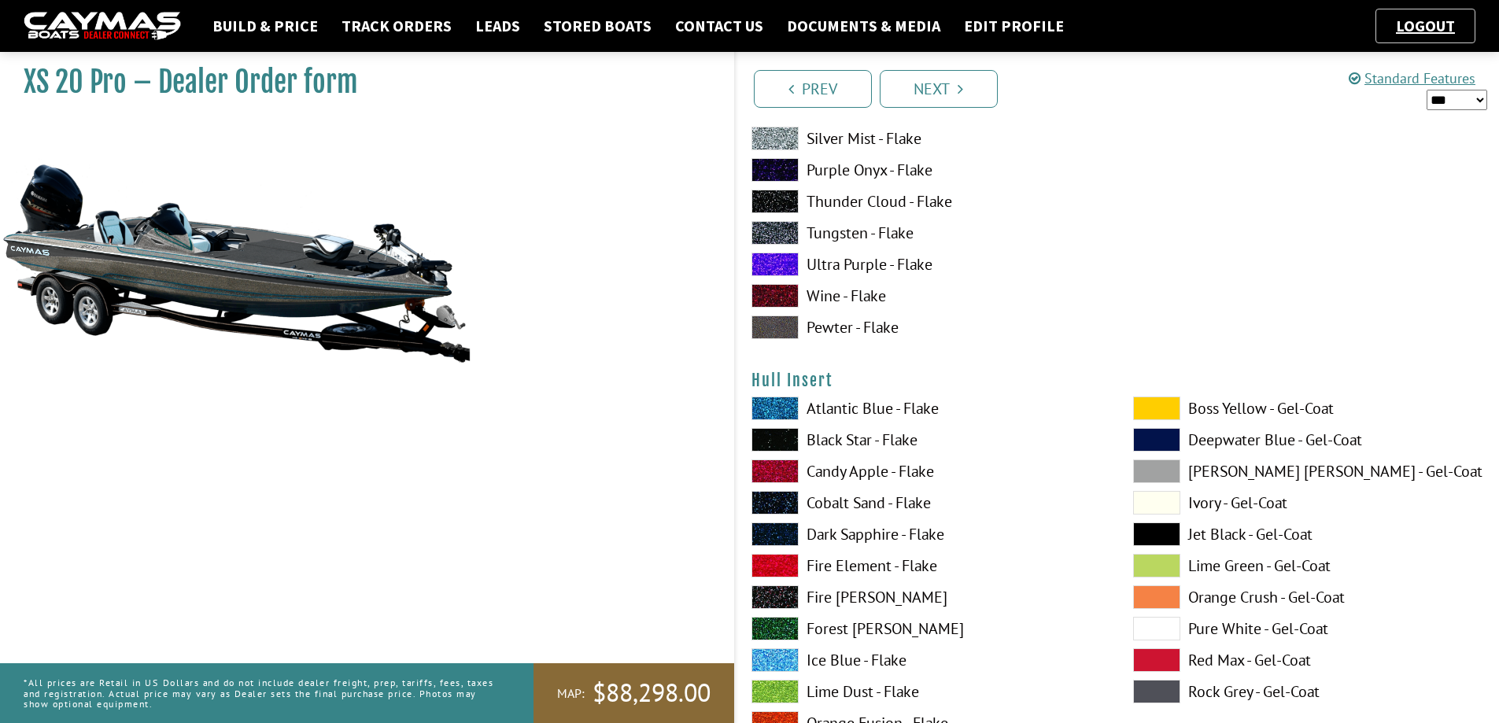
scroll to position [6923, 0]
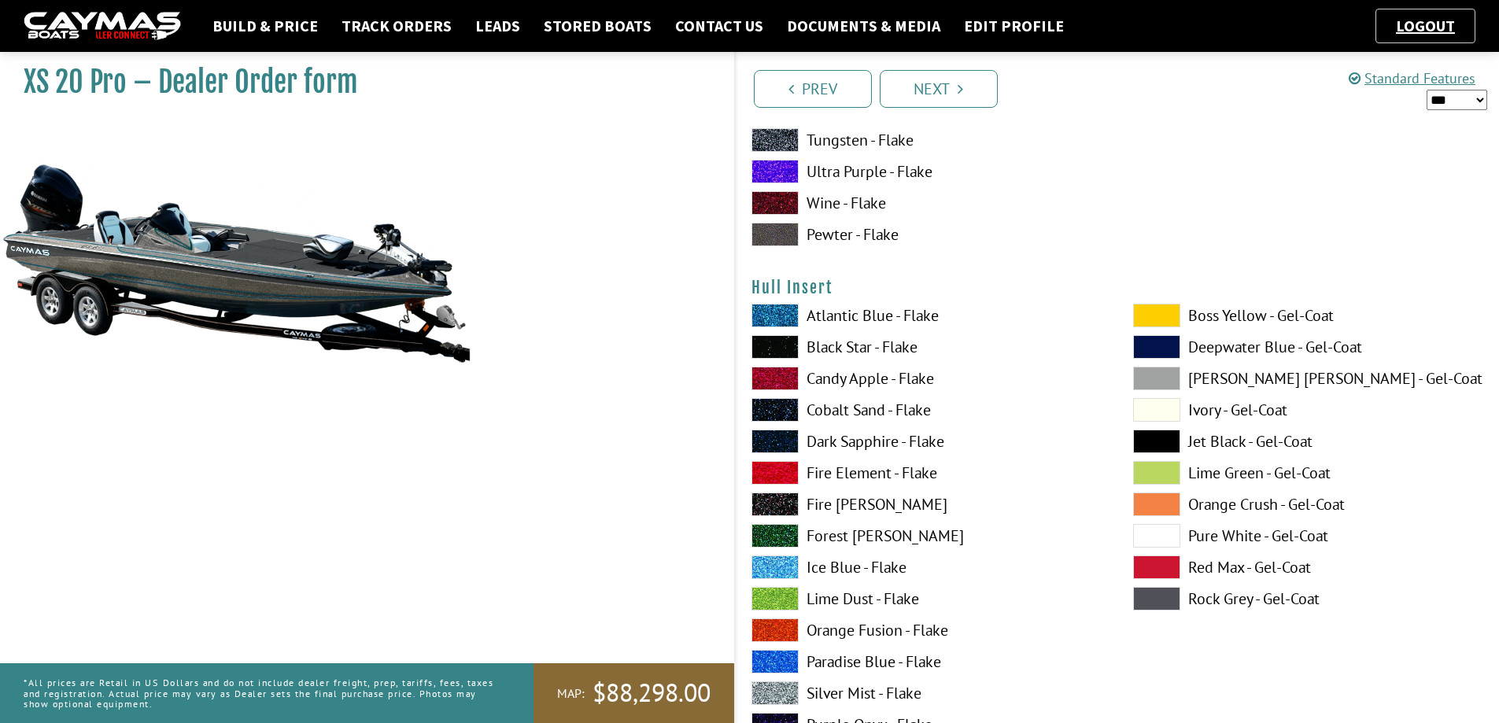
click at [769, 408] on span at bounding box center [774, 410] width 47 height 24
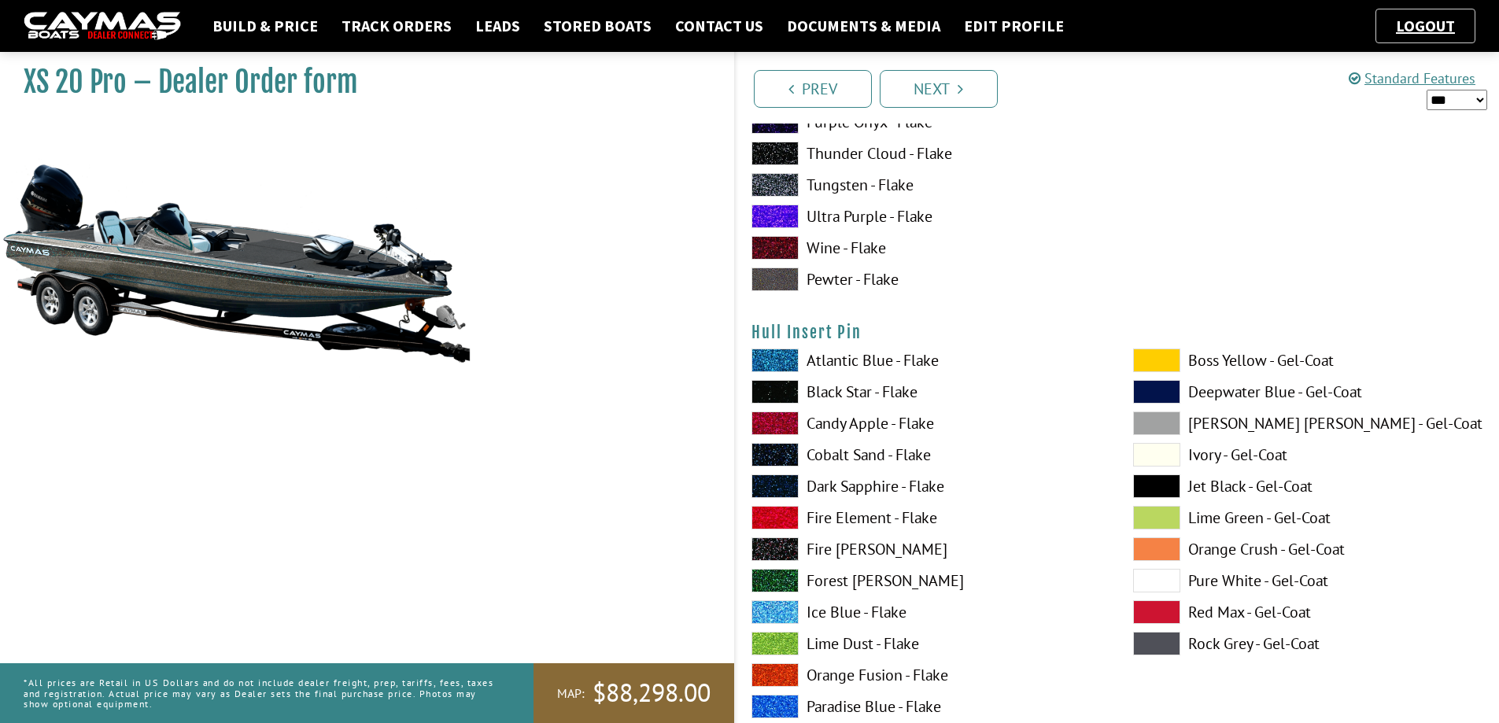
scroll to position [7552, 0]
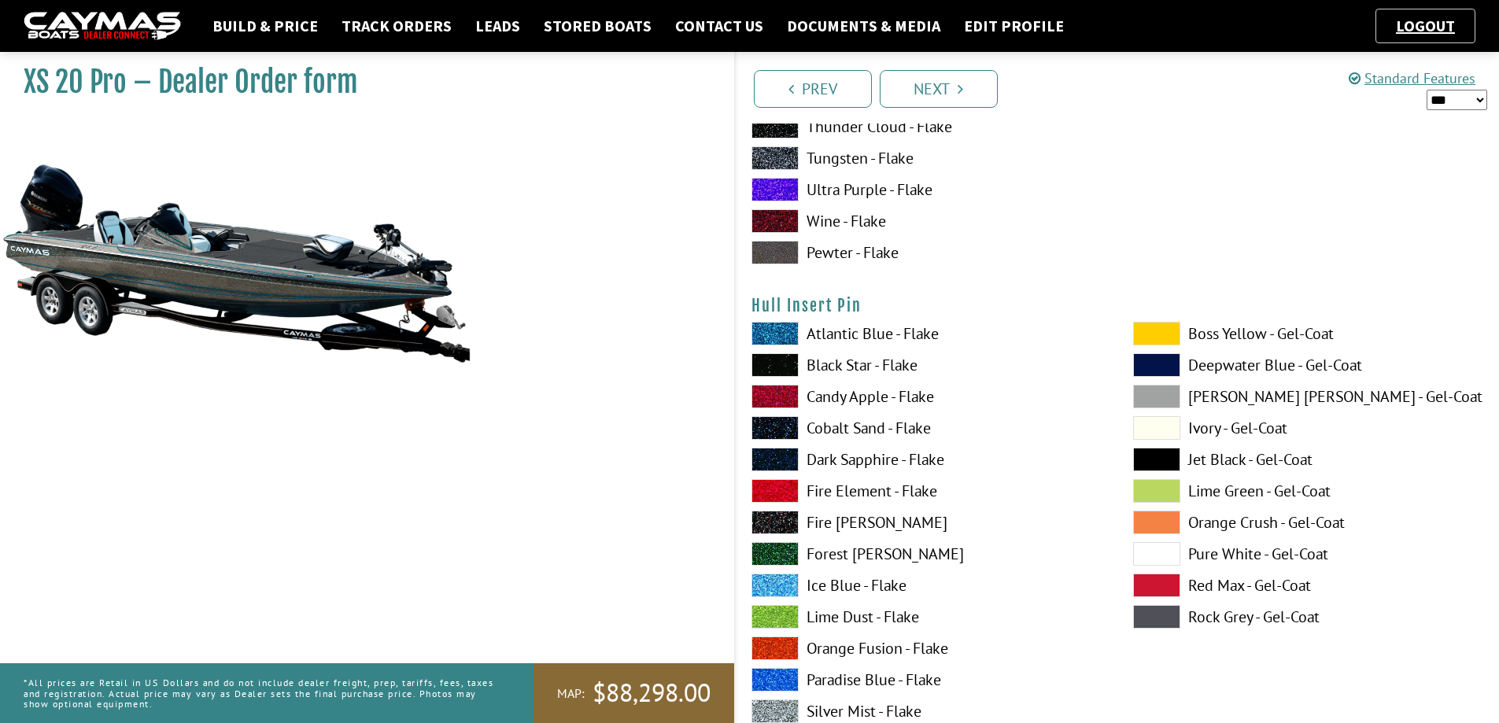
click at [769, 330] on span at bounding box center [774, 334] width 47 height 24
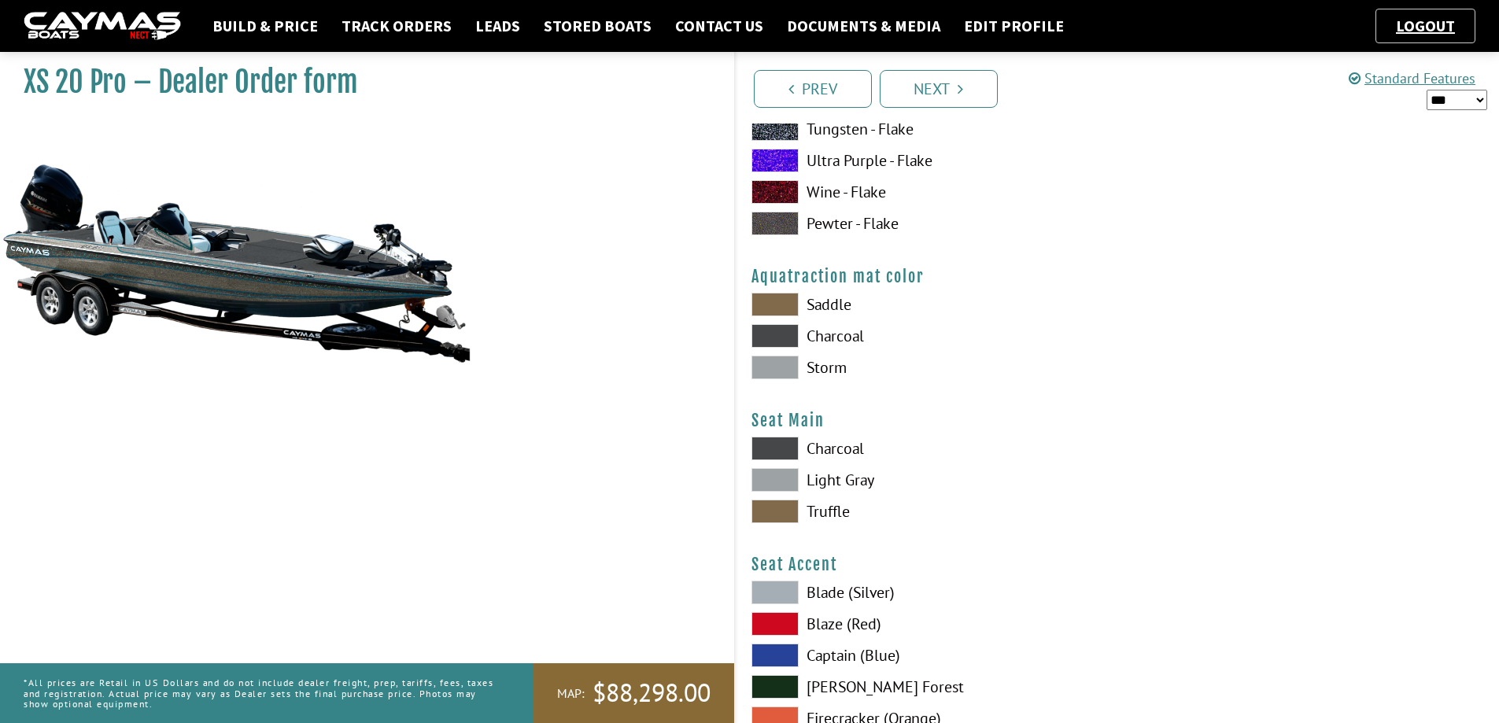
scroll to position [8260, 0]
